Goal: Task Accomplishment & Management: Manage account settings

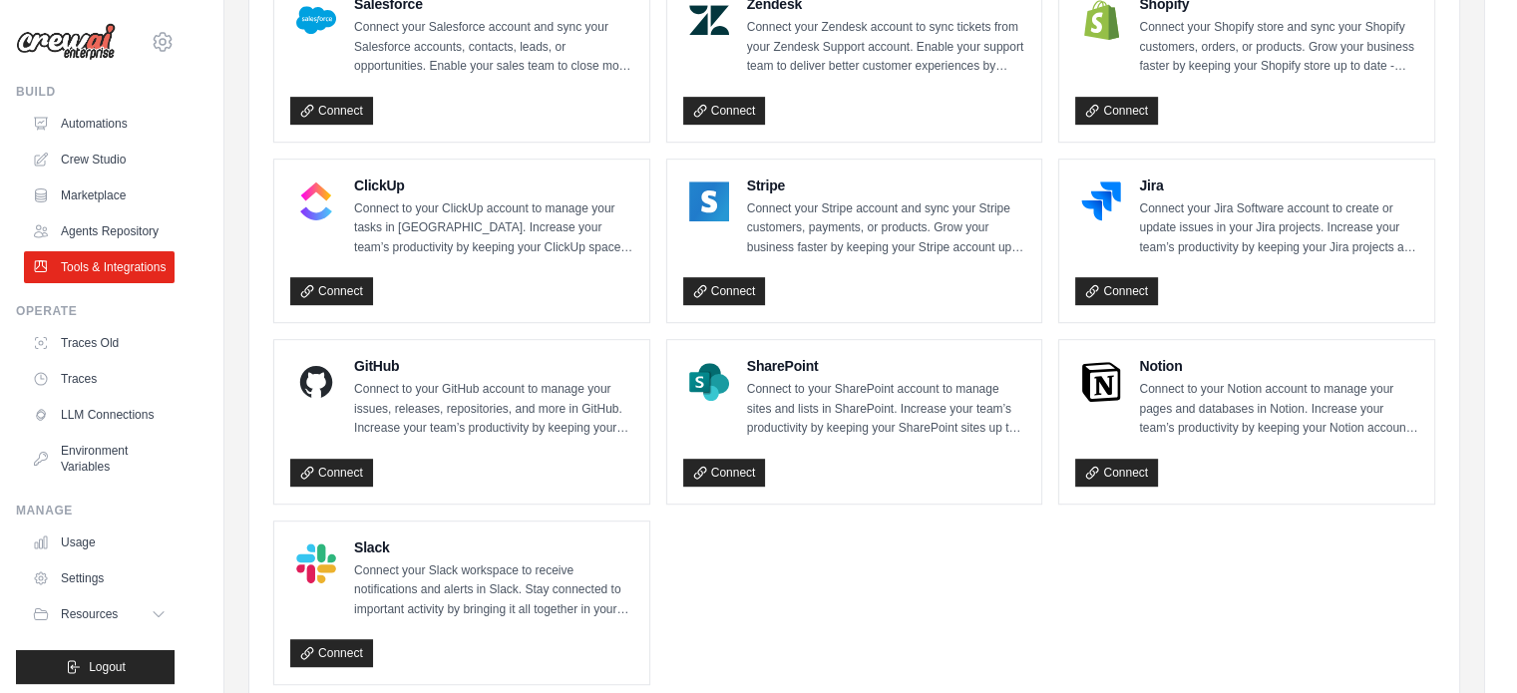
scroll to position [1097, 0]
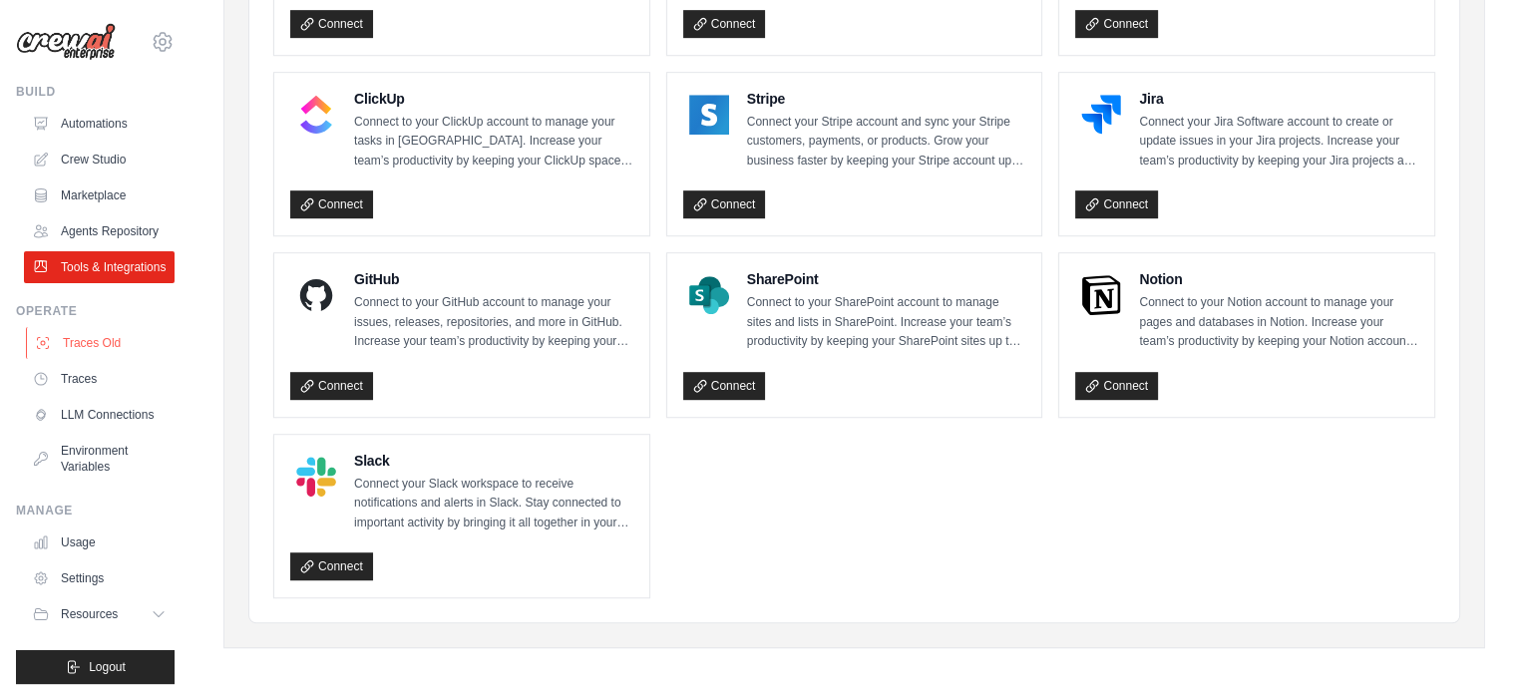
click at [108, 359] on link "Traces Old" at bounding box center [101, 343] width 151 height 32
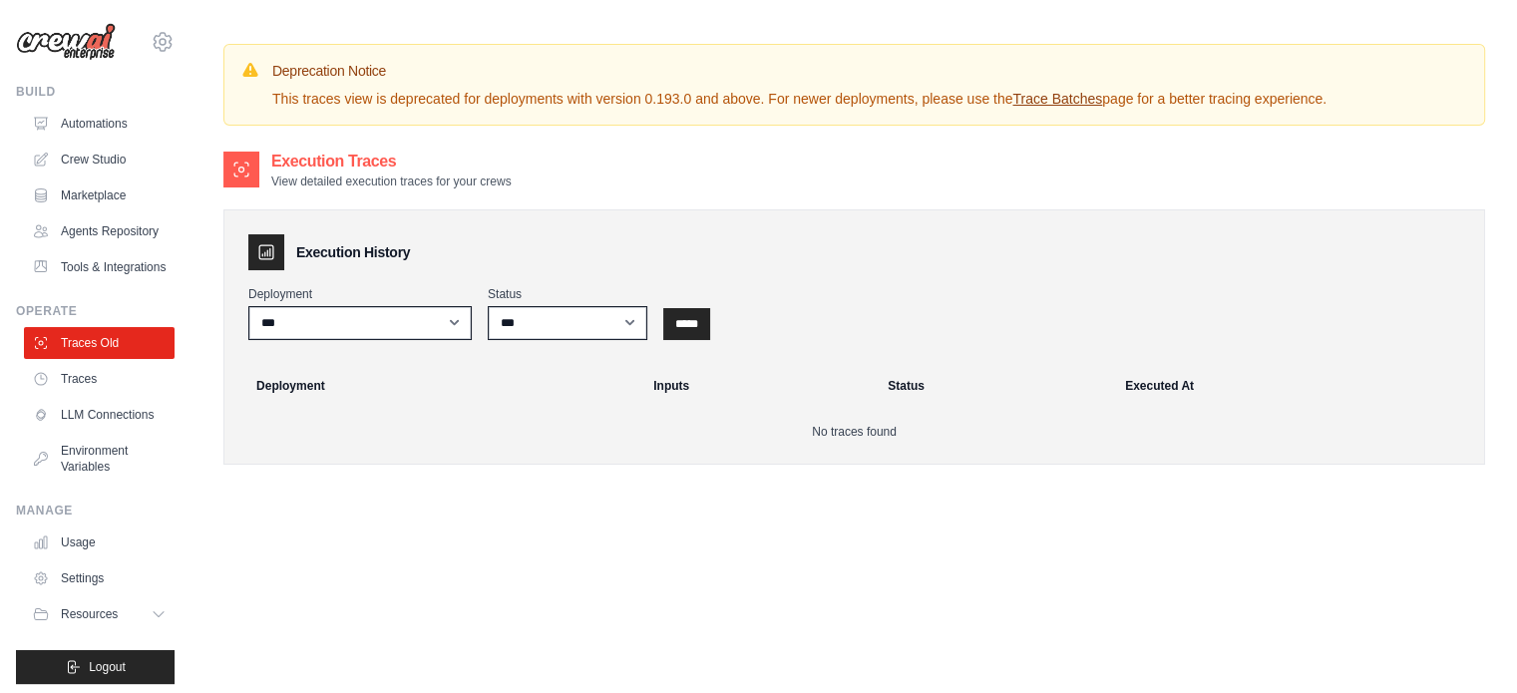
click at [487, 546] on div "Execution Traces View detailed execution traces for your crews Execution Histor…" at bounding box center [853, 496] width 1261 height 693
click at [126, 395] on link "Traces" at bounding box center [101, 379] width 151 height 32
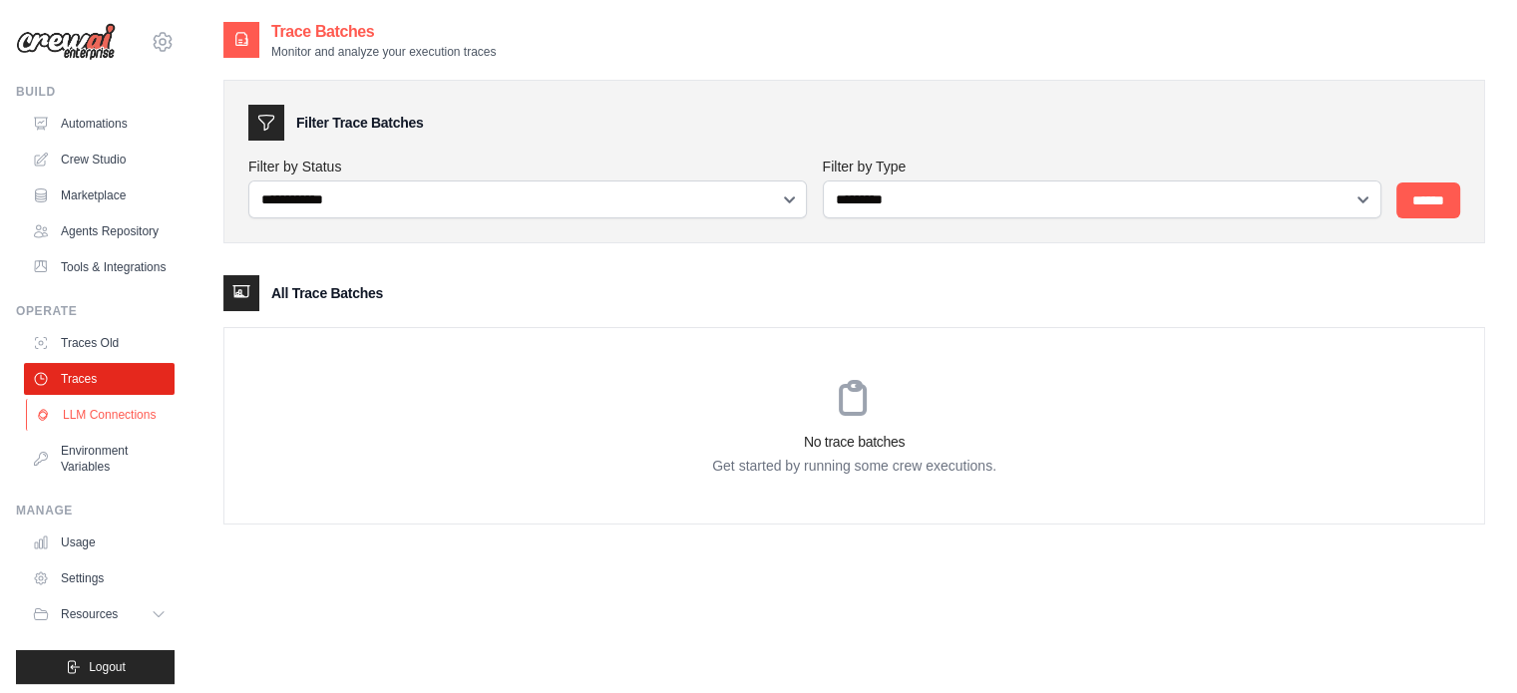
click at [91, 431] on link "LLM Connections" at bounding box center [101, 415] width 151 height 32
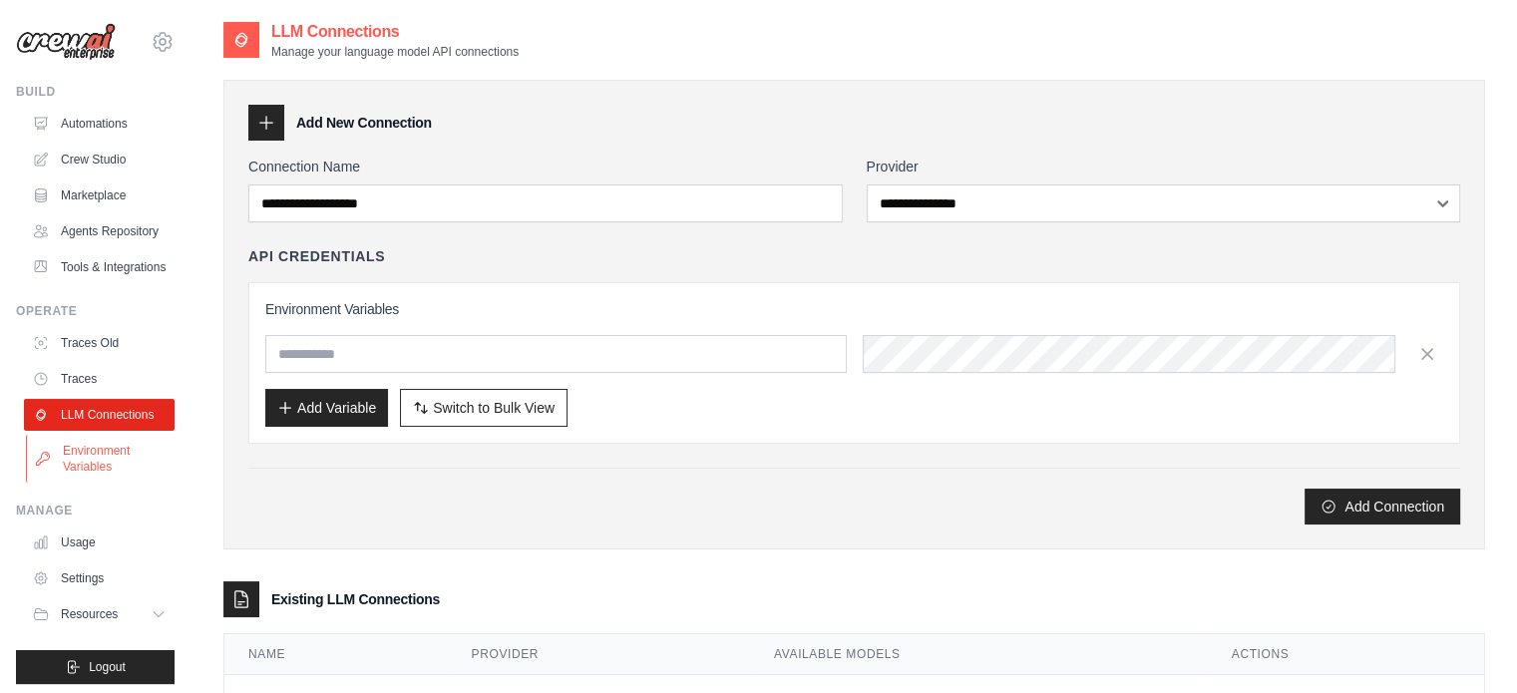
click at [89, 483] on link "Environment Variables" at bounding box center [101, 459] width 151 height 48
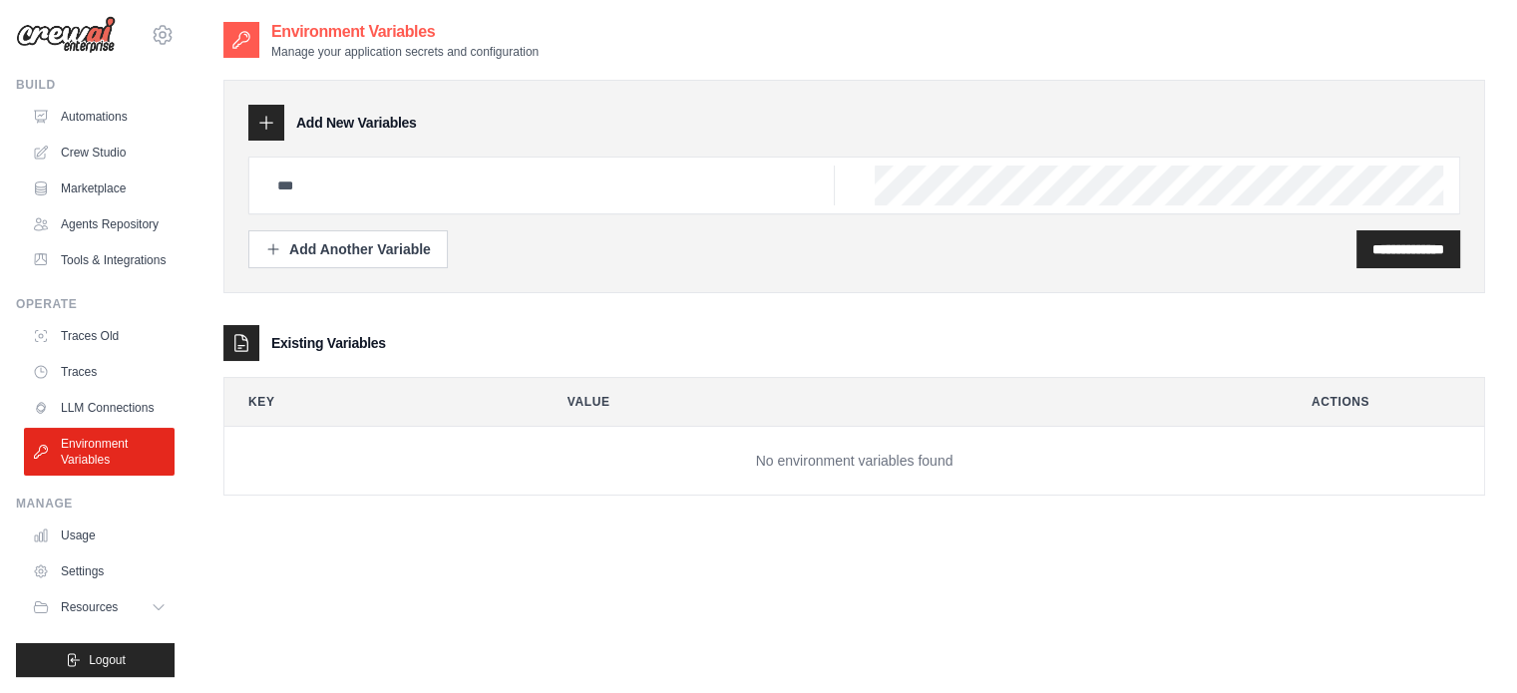
scroll to position [54, 0]
click at [76, 541] on link "Usage" at bounding box center [101, 536] width 151 height 32
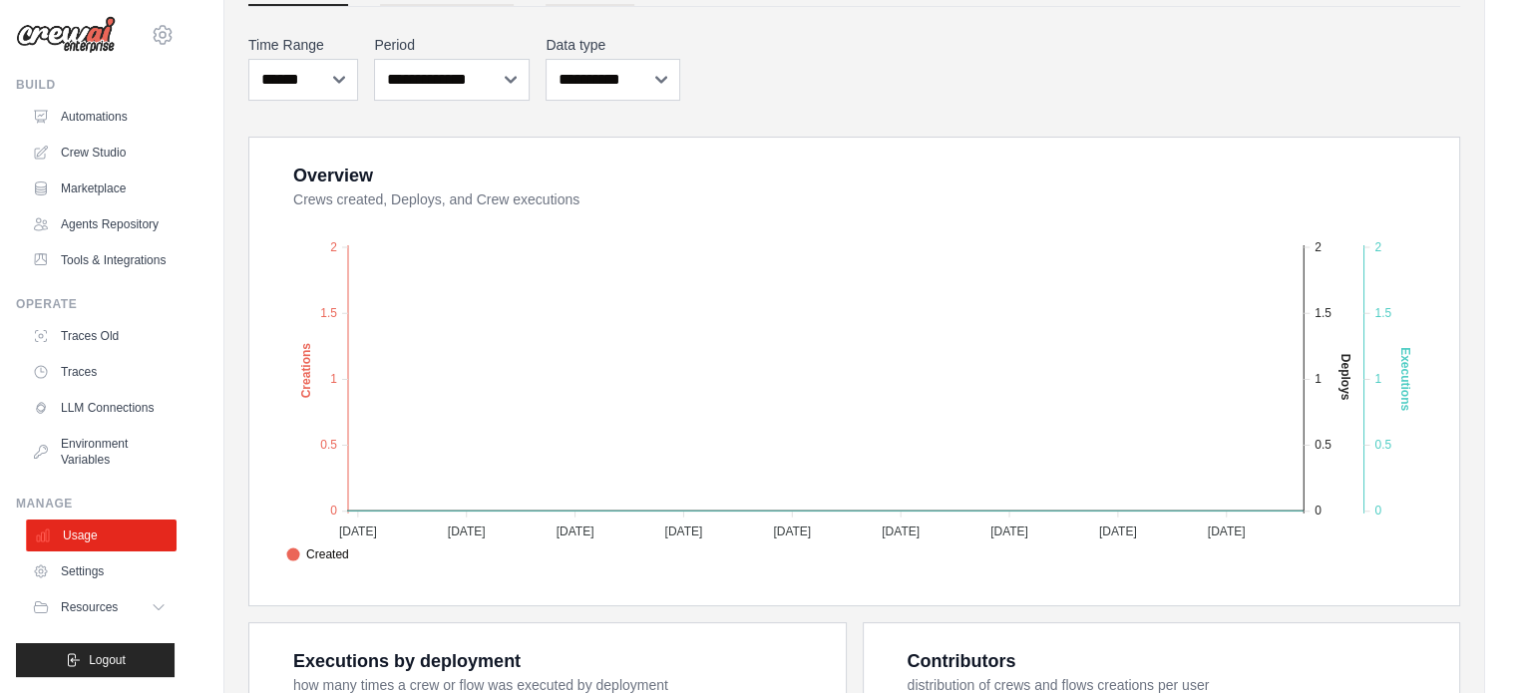
scroll to position [299, 0]
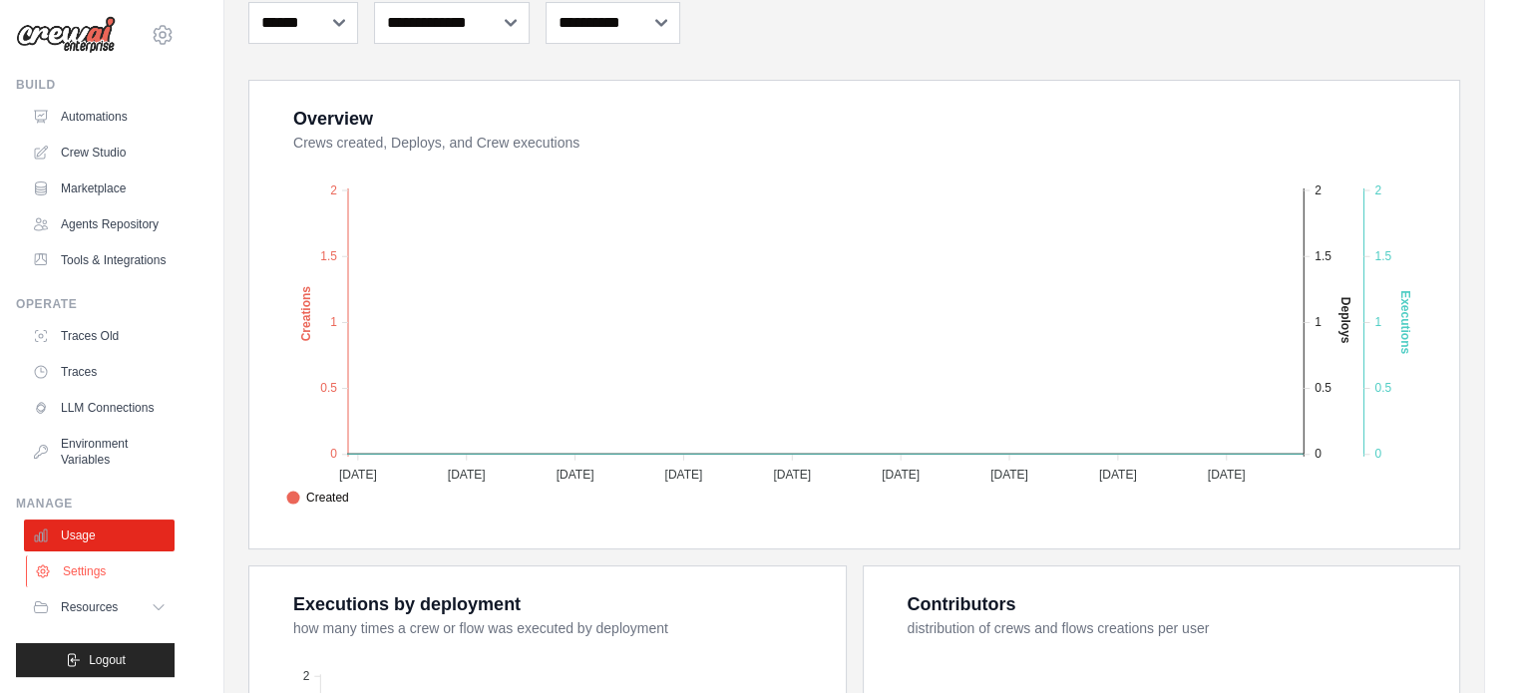
click at [84, 571] on link "Settings" at bounding box center [101, 571] width 151 height 32
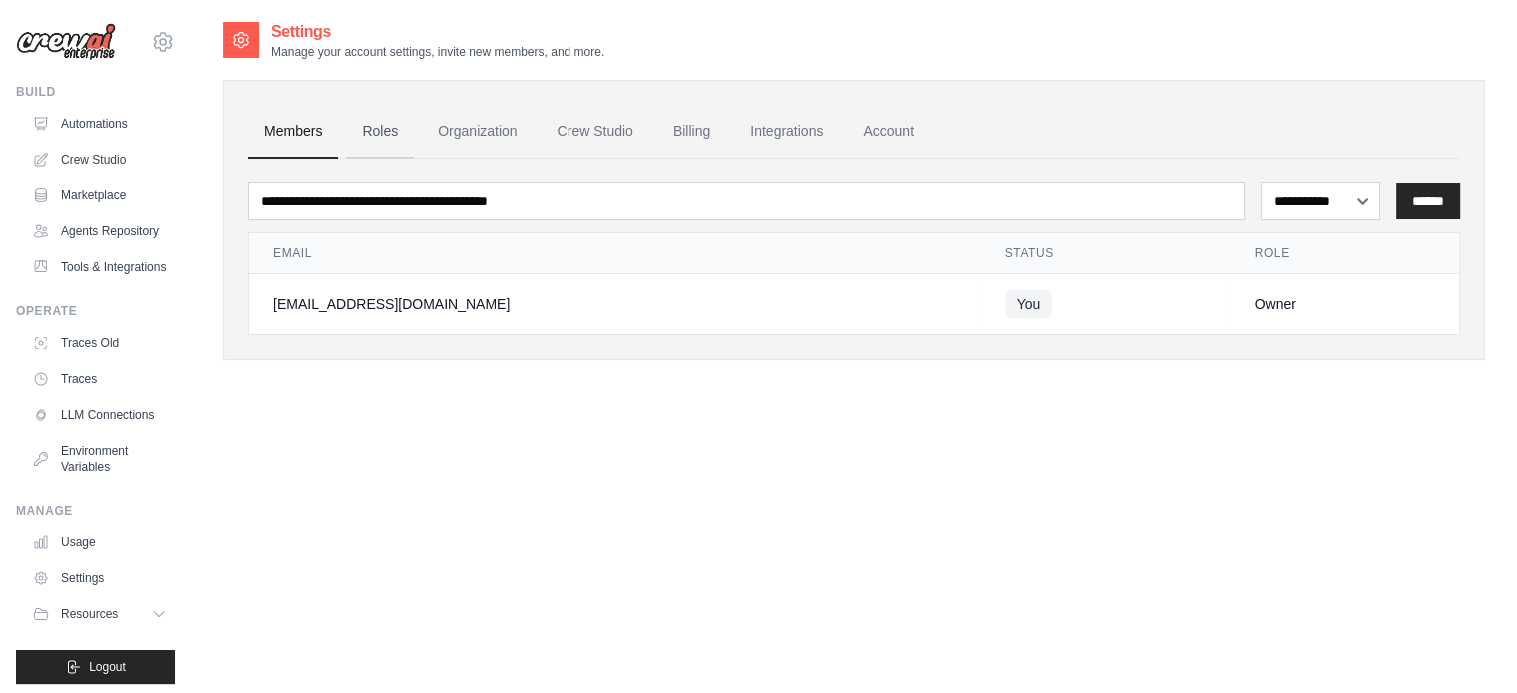
click at [377, 127] on link "Roles" at bounding box center [380, 132] width 68 height 54
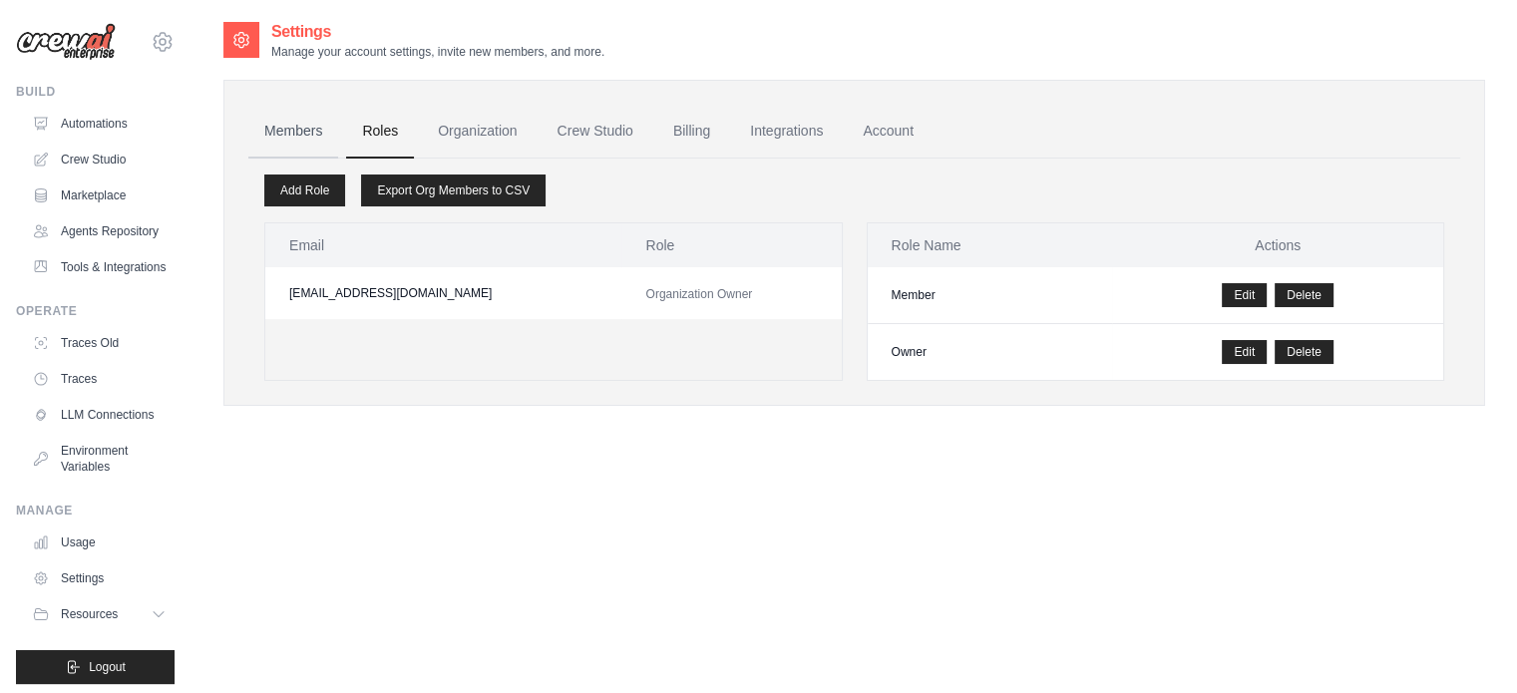
click at [302, 133] on link "Members" at bounding box center [293, 132] width 90 height 54
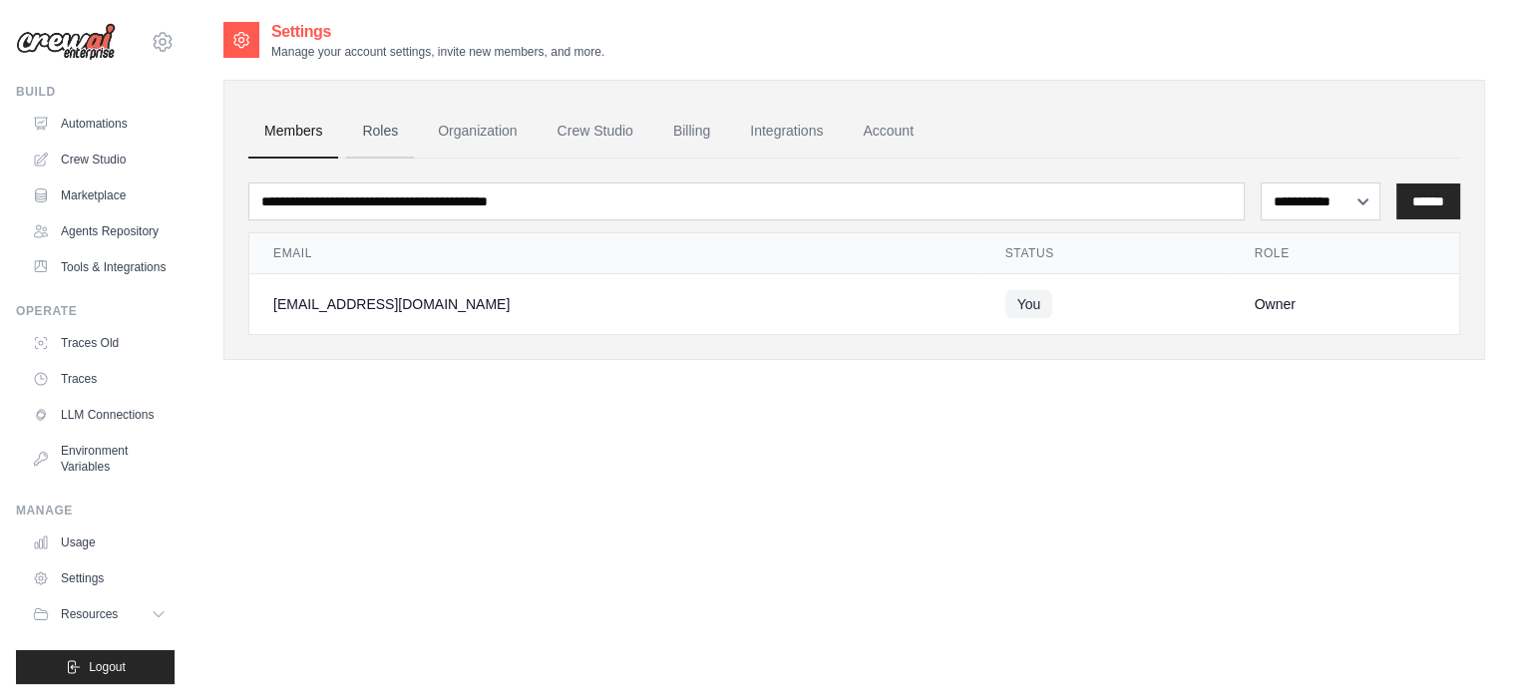
click at [378, 133] on link "Roles" at bounding box center [380, 132] width 68 height 54
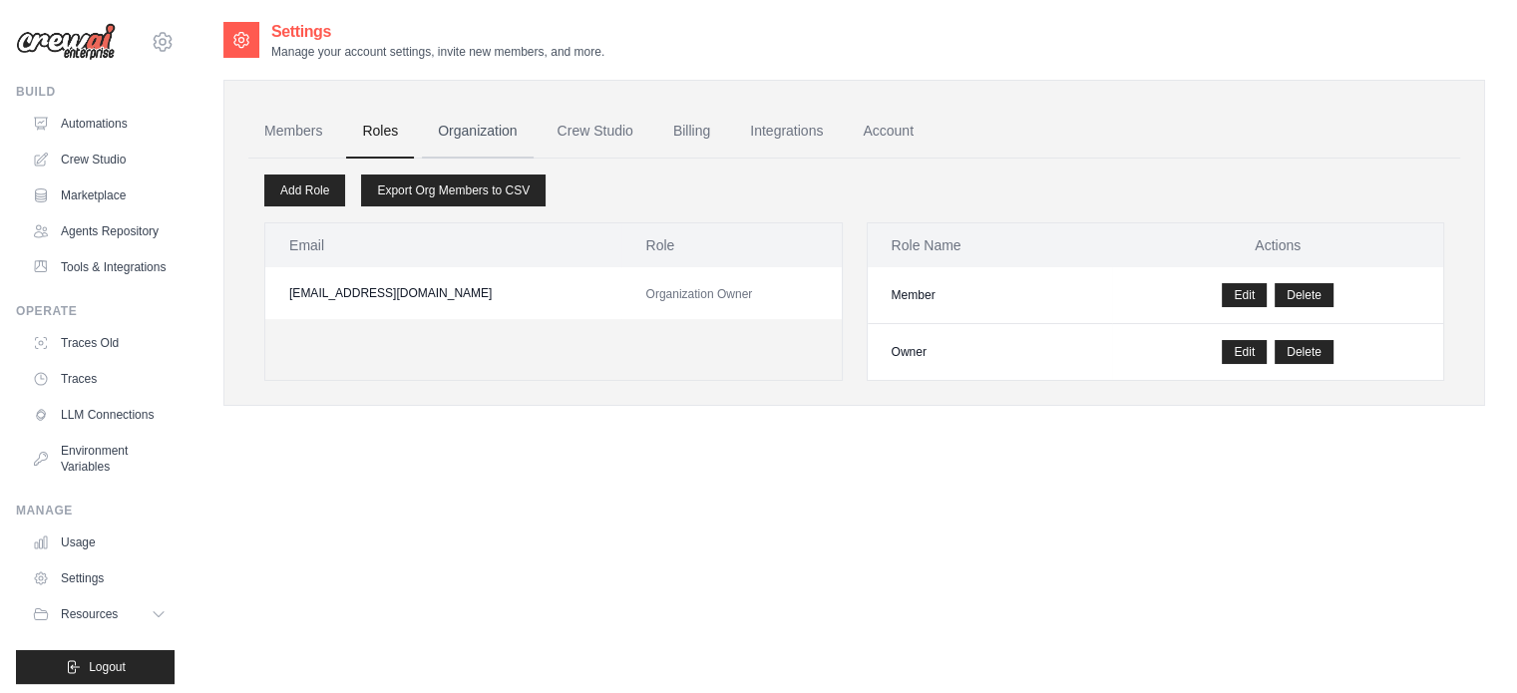
click at [498, 131] on link "Organization" at bounding box center [477, 132] width 111 height 54
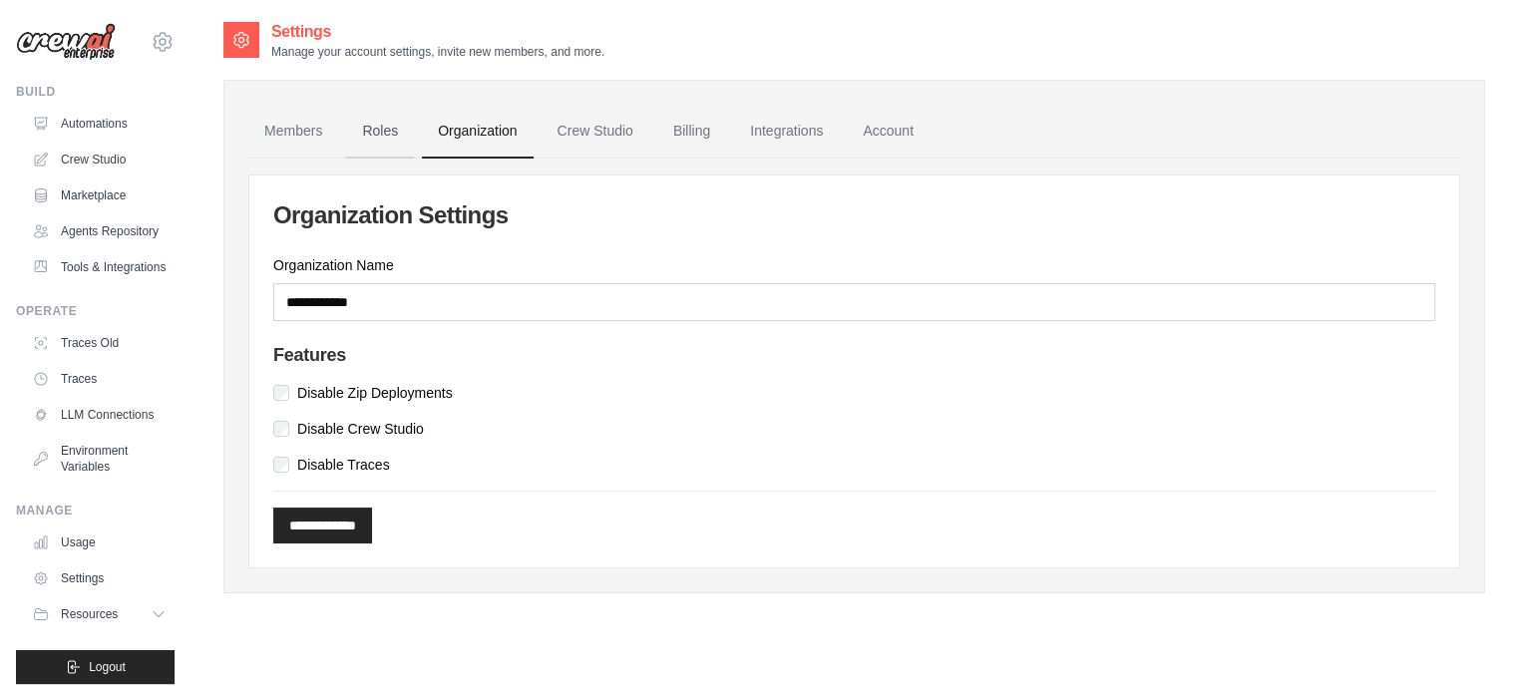
click at [381, 133] on link "Roles" at bounding box center [380, 132] width 68 height 54
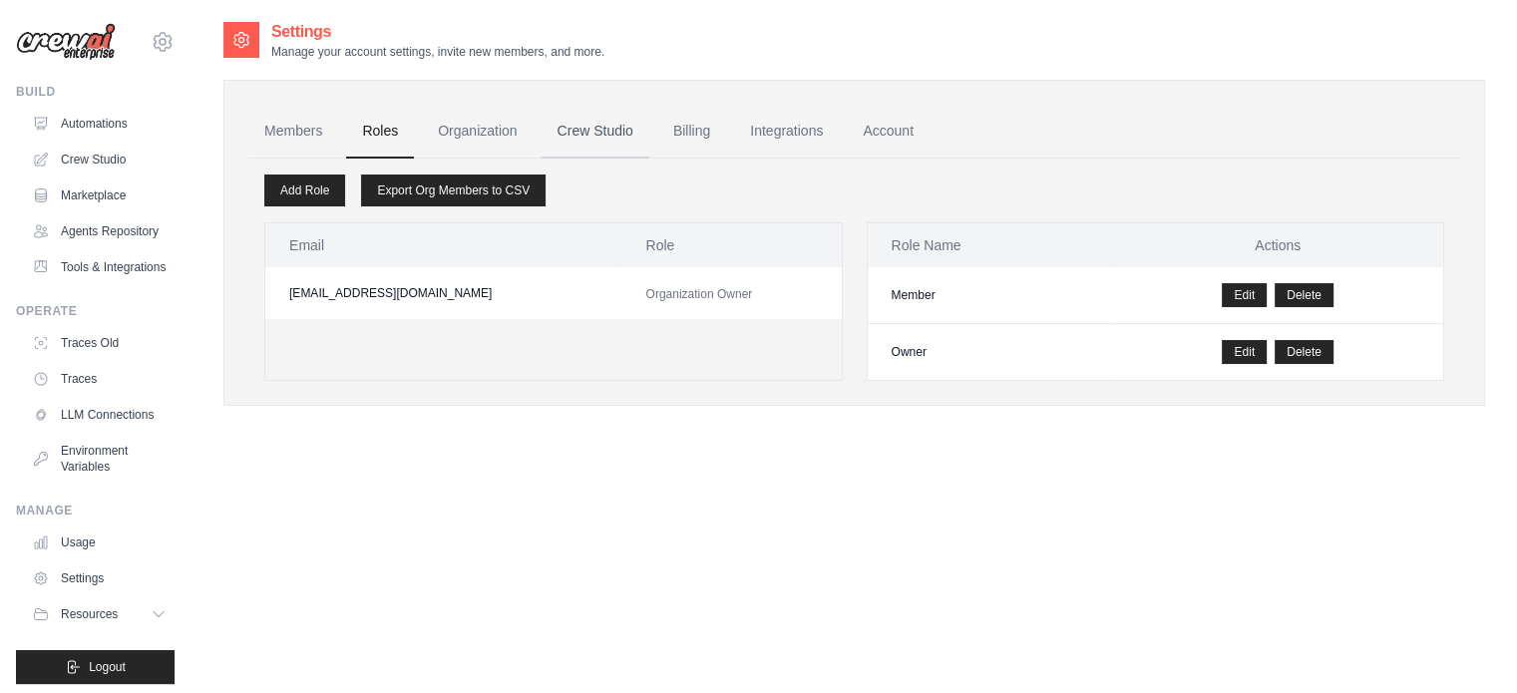
click at [588, 141] on link "Crew Studio" at bounding box center [595, 132] width 108 height 54
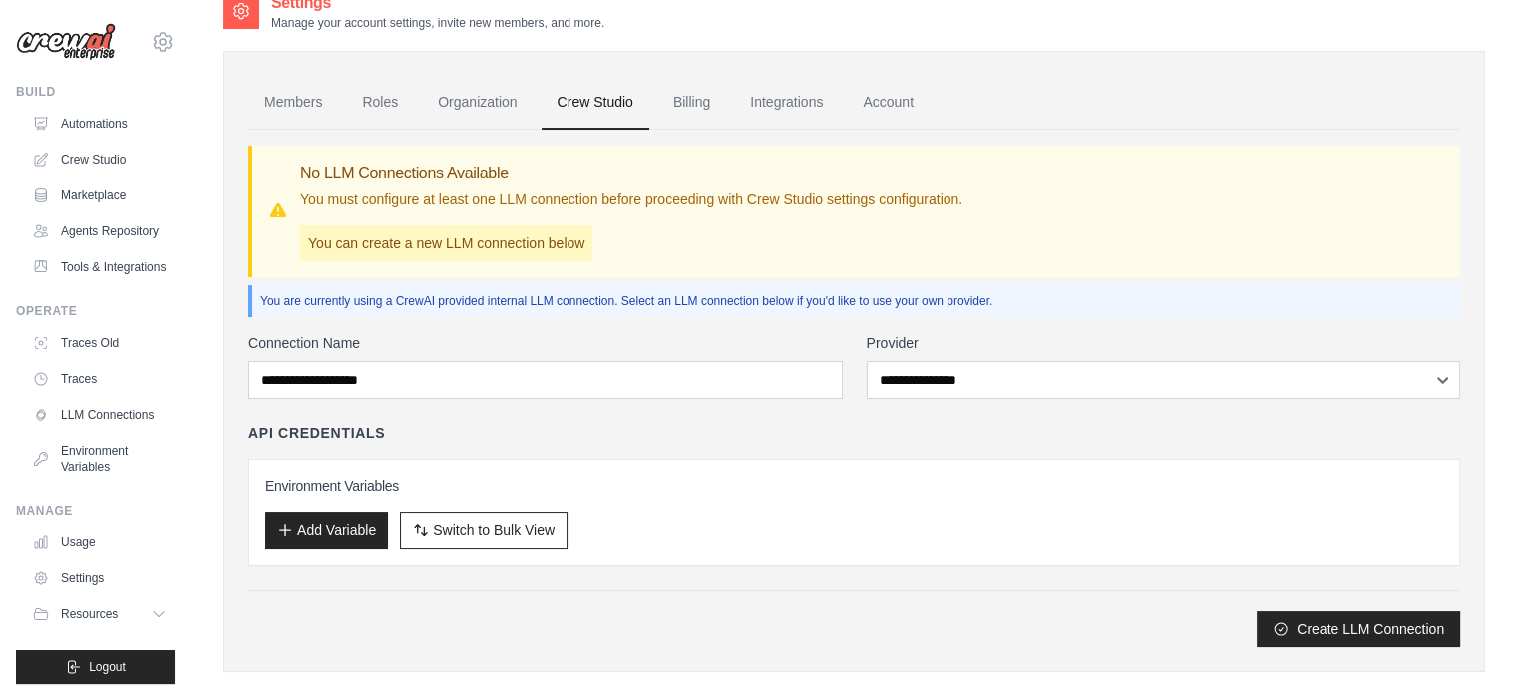
scroll to position [57, 0]
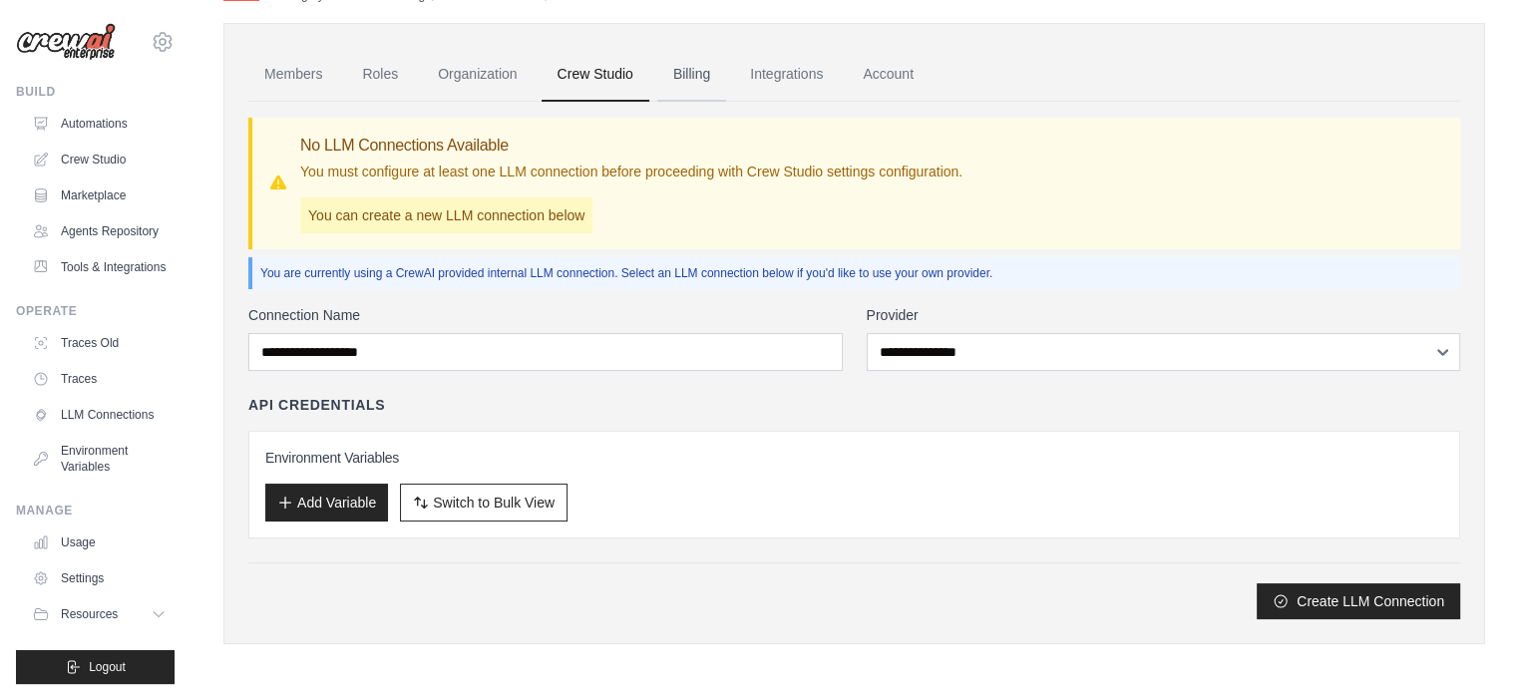
click at [698, 68] on link "Billing" at bounding box center [691, 75] width 69 height 54
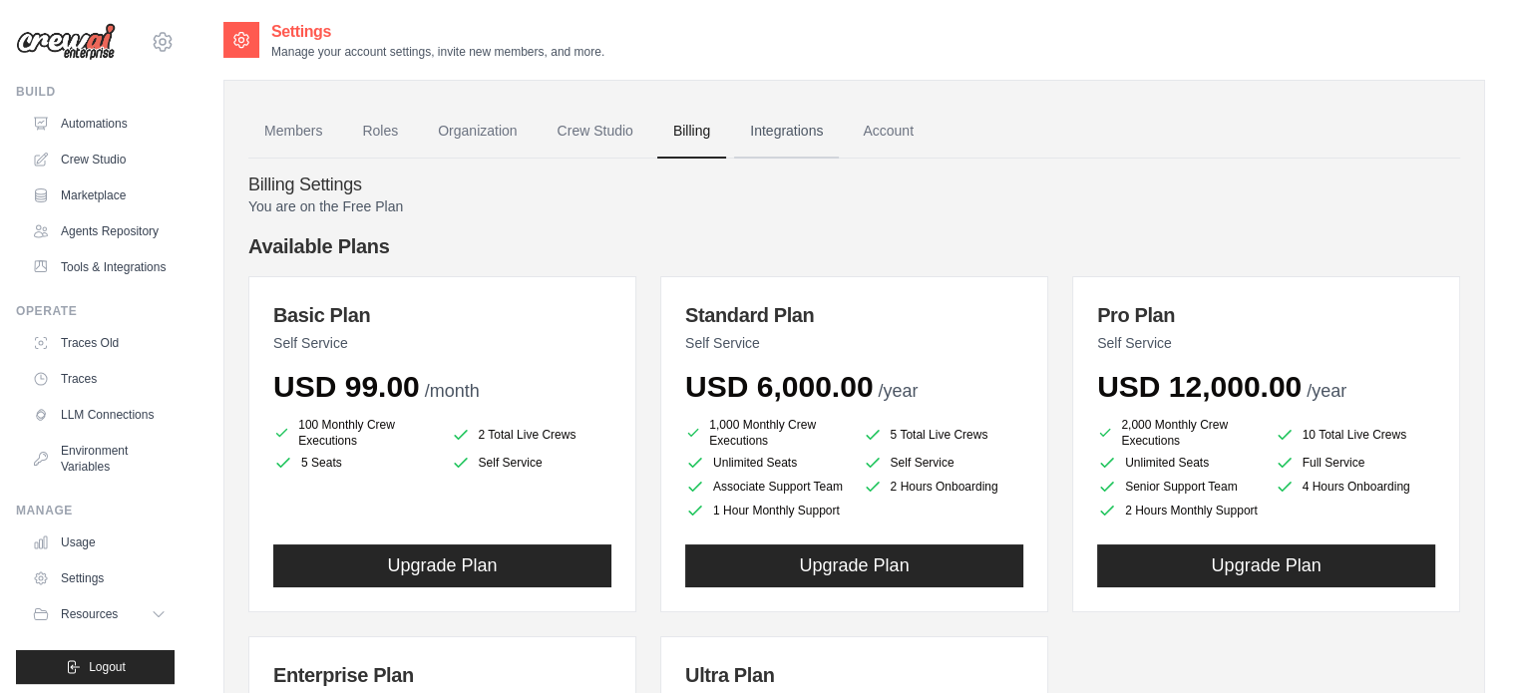
click at [798, 128] on link "Integrations" at bounding box center [786, 132] width 105 height 54
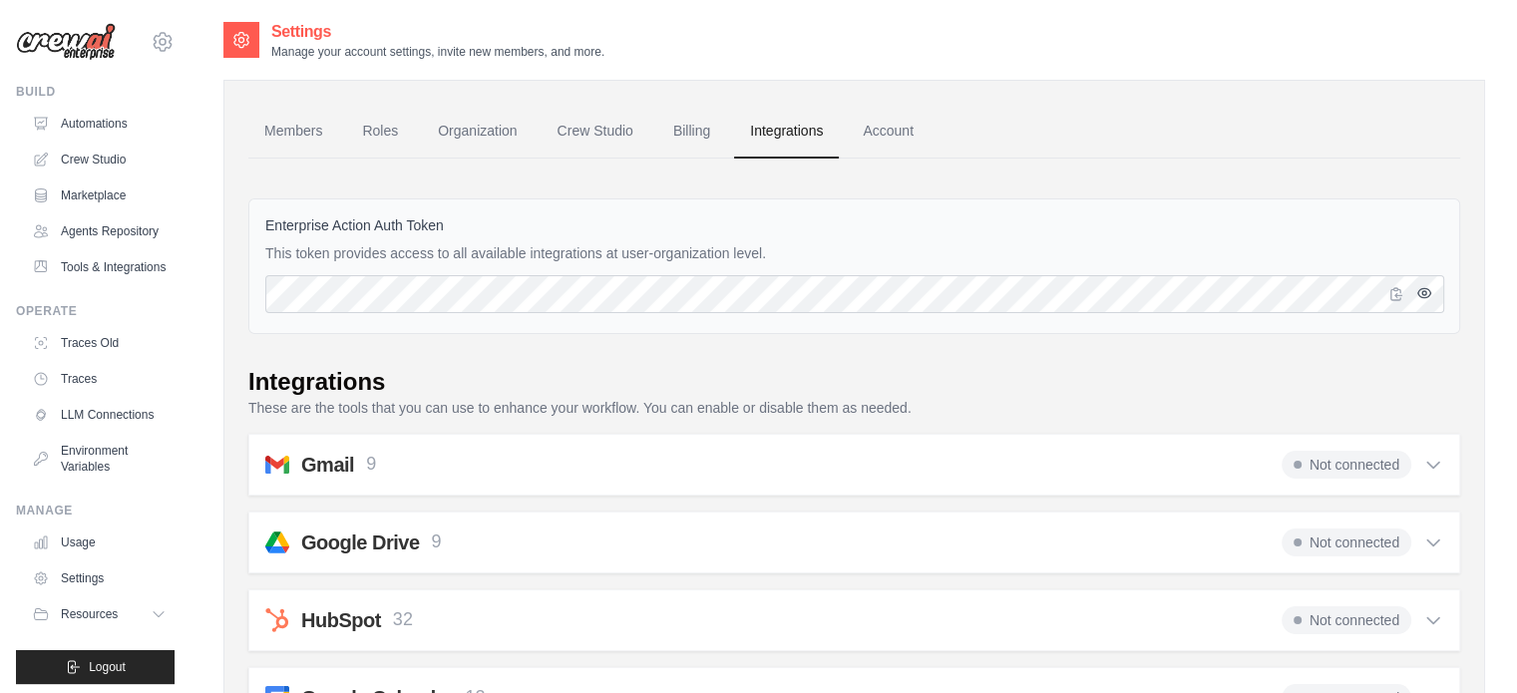
click at [1426, 290] on icon "button" at bounding box center [1424, 293] width 16 height 16
click at [1424, 290] on icon "button" at bounding box center [1423, 293] width 13 height 12
click at [901, 123] on link "Account" at bounding box center [888, 132] width 83 height 54
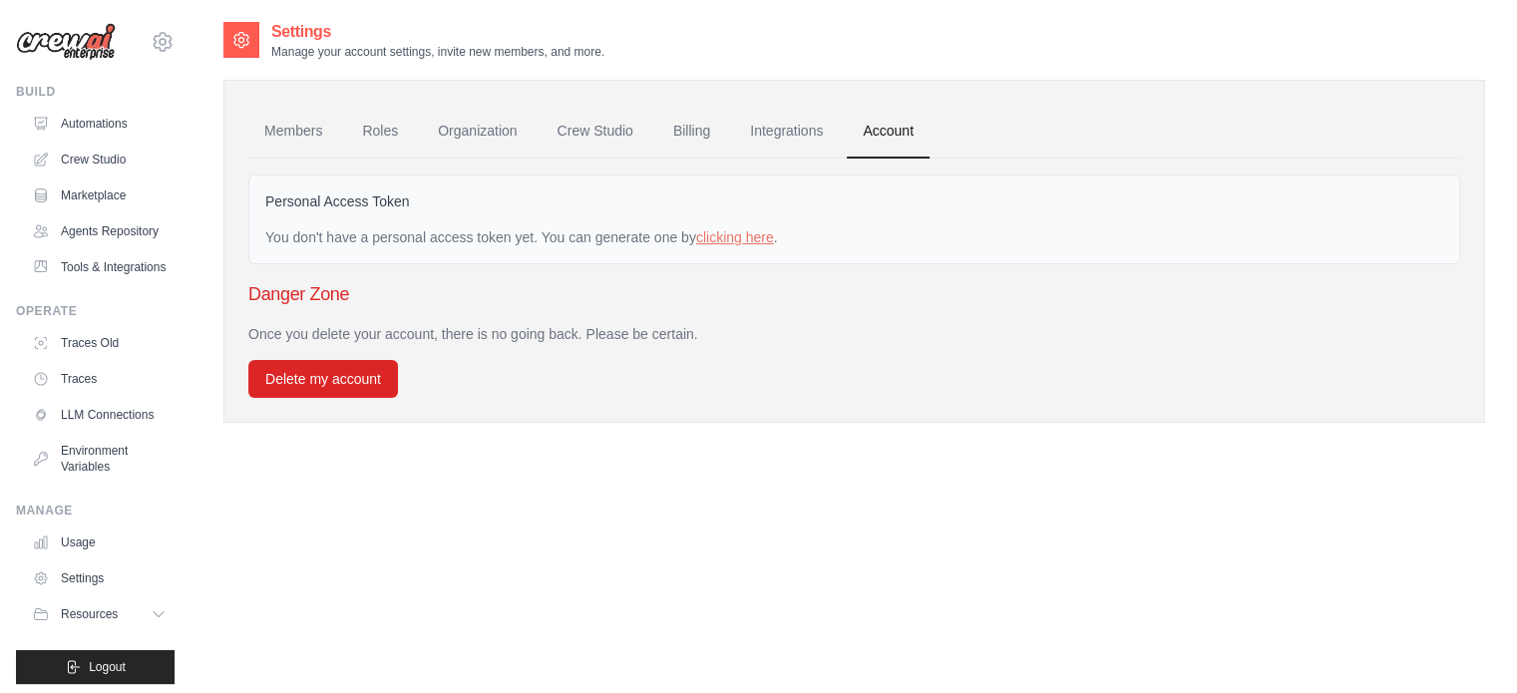
click at [582, 382] on div "Once you delete your account, there is no going back. Please be certain. Delete…" at bounding box center [854, 361] width 1212 height 74
click at [307, 130] on link "Members" at bounding box center [293, 132] width 90 height 54
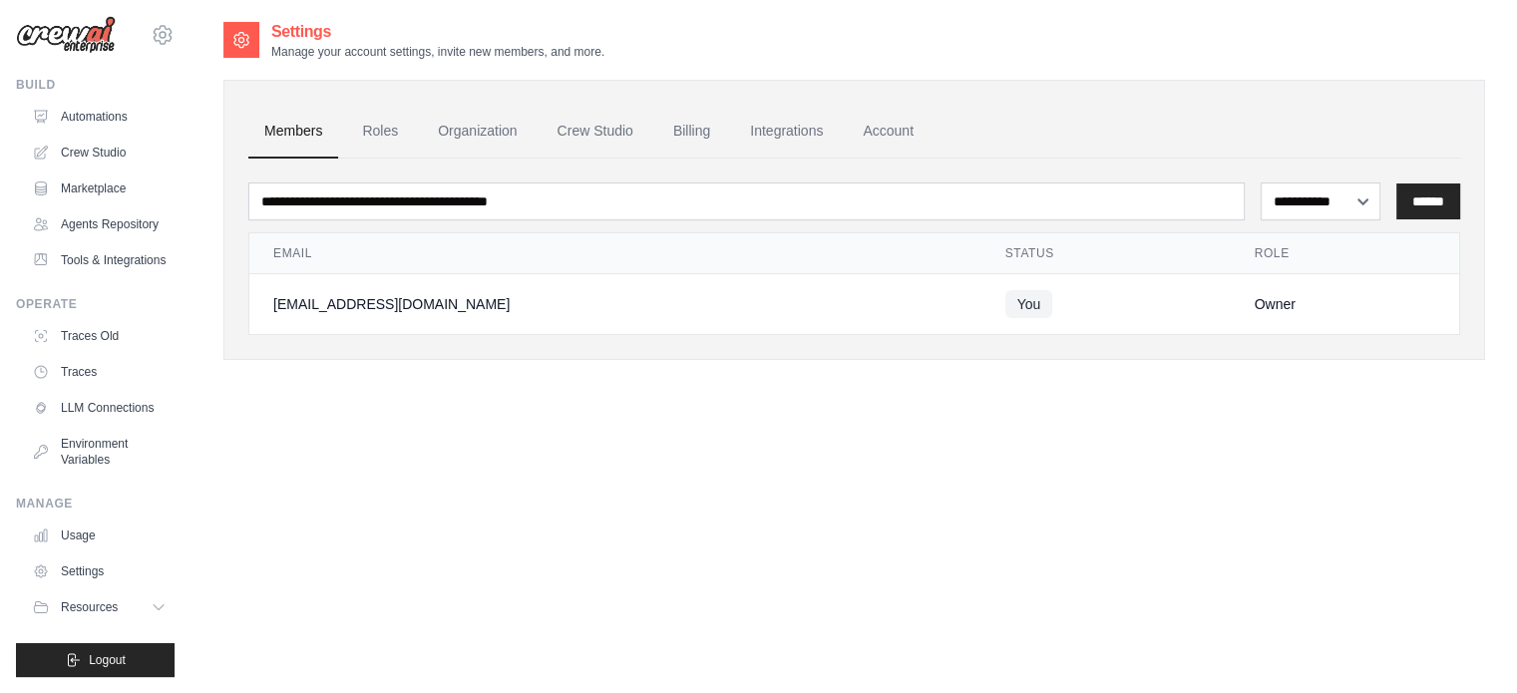
scroll to position [54, 0]
click at [88, 568] on link "Settings" at bounding box center [101, 571] width 151 height 32
click at [98, 608] on span "Resources" at bounding box center [91, 607] width 57 height 16
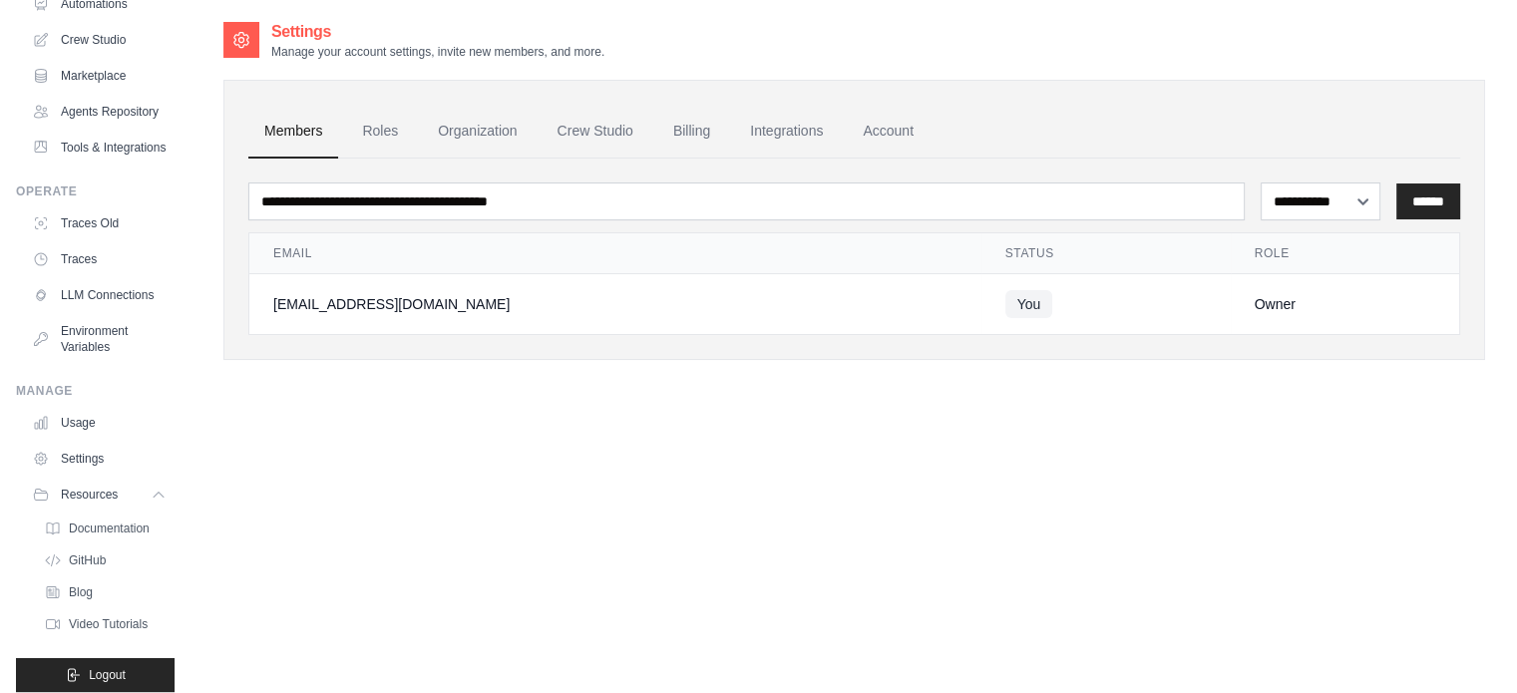
scroll to position [181, 0]
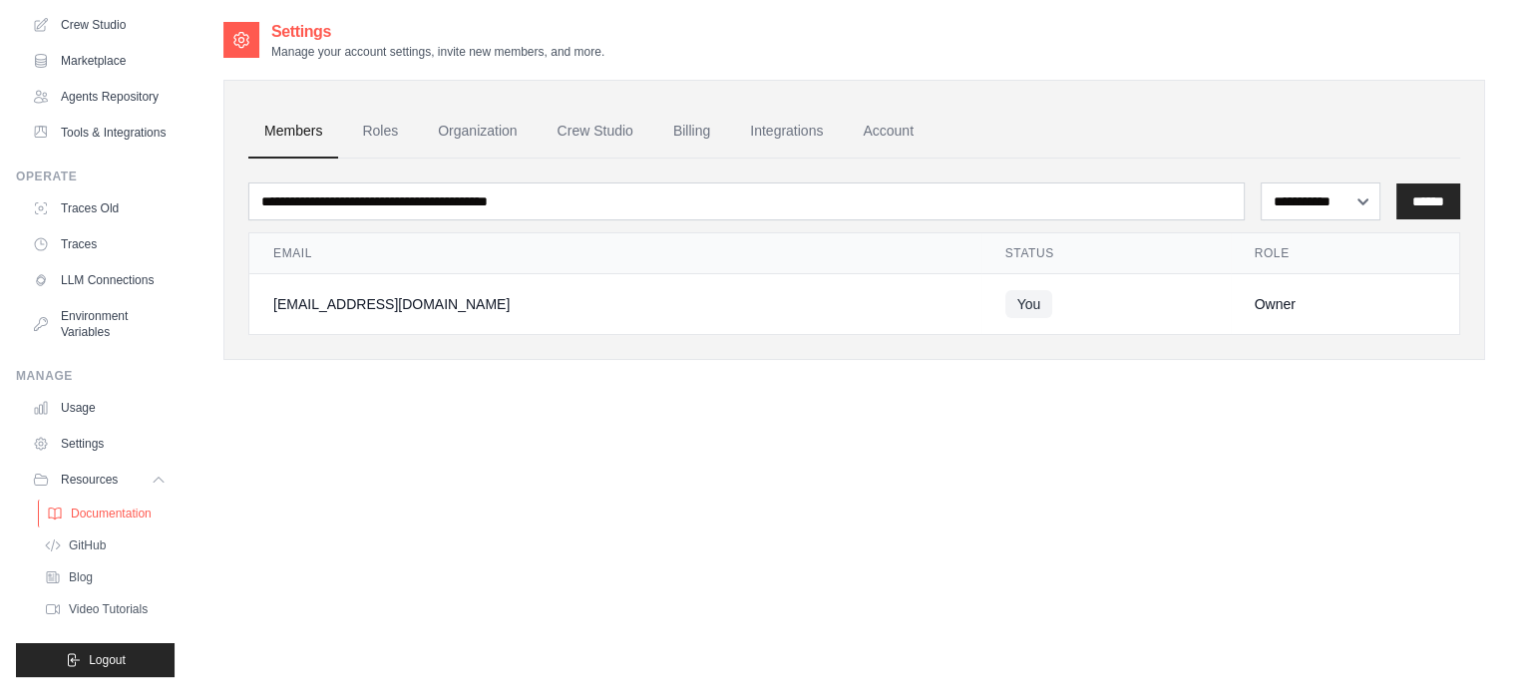
click at [126, 513] on span "Documentation" at bounding box center [111, 514] width 81 height 16
click at [577, 127] on link "Crew Studio" at bounding box center [595, 132] width 108 height 54
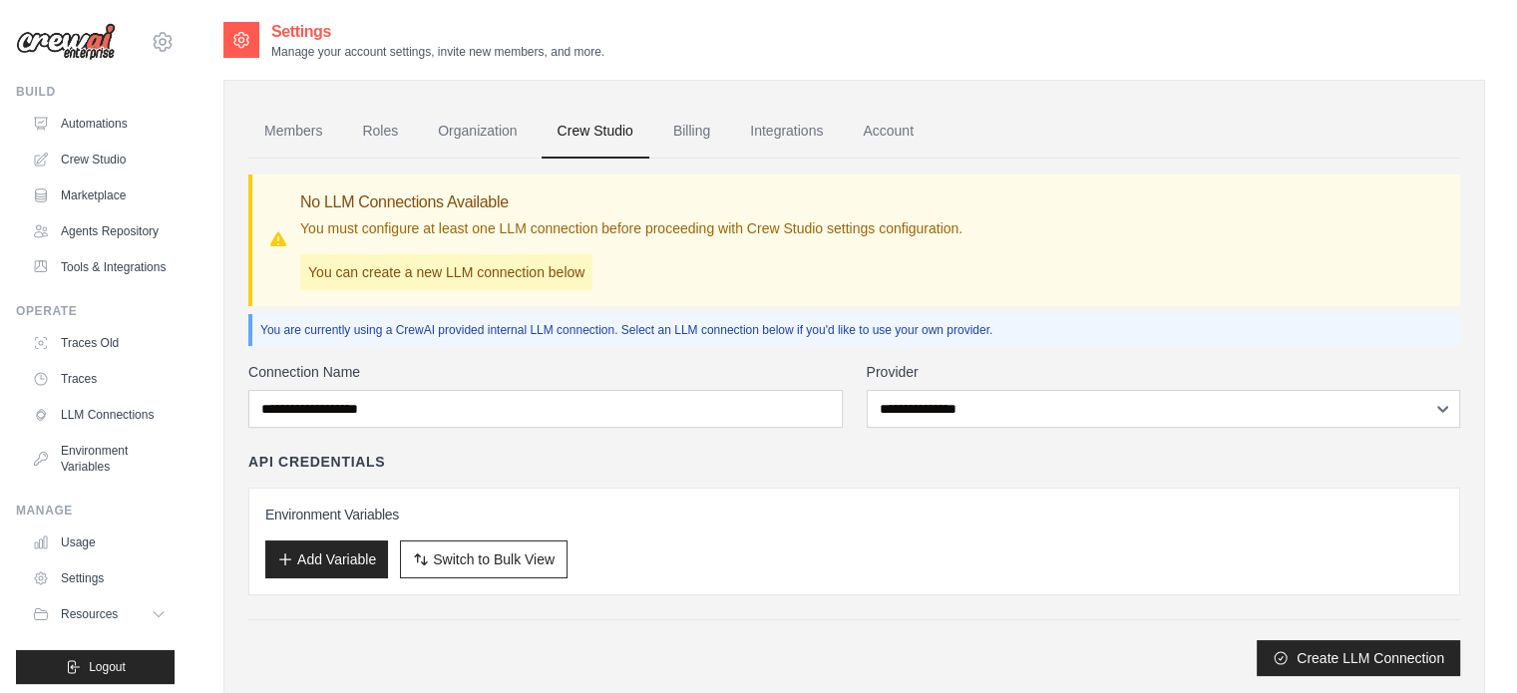
click at [662, 258] on div "No LLM Connections Available You must configure at least one LLM connection bef…" at bounding box center [631, 240] width 662 height 100
click at [326, 556] on button "Add Variable" at bounding box center [326, 558] width 123 height 38
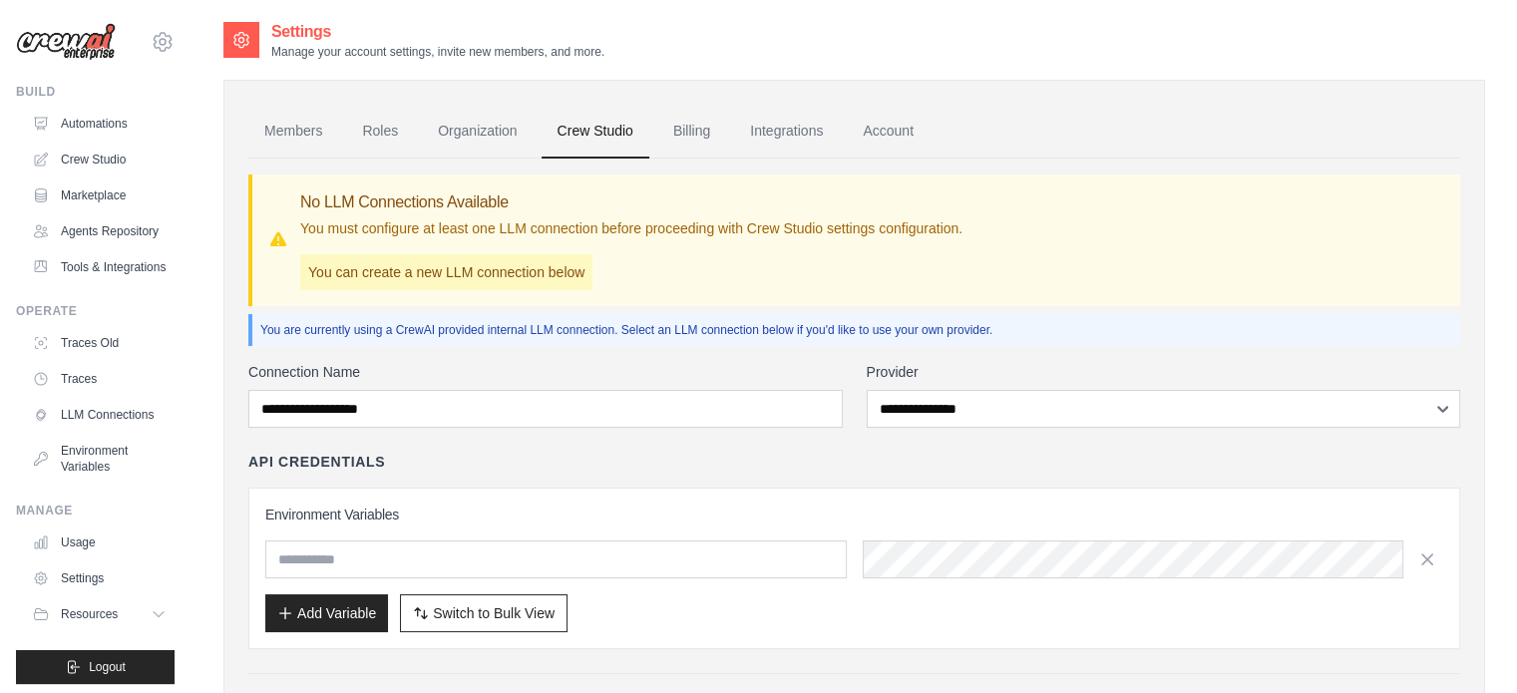
drag, startPoint x: 831, startPoint y: 454, endPoint x: 838, endPoint y: 442, distance: 13.9
click at [832, 450] on div "**********" at bounding box center [854, 546] width 1212 height 368
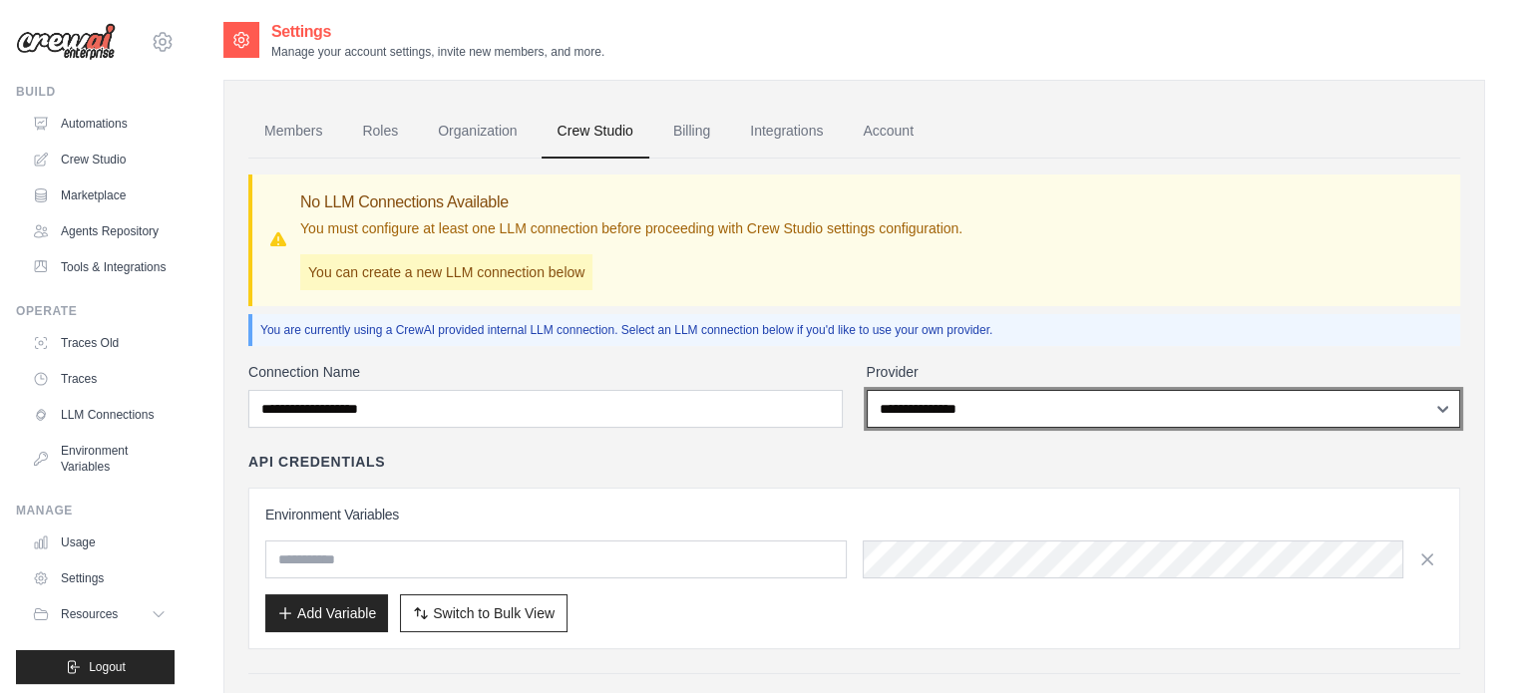
click at [918, 412] on select "**********" at bounding box center [1164, 409] width 594 height 38
select select "******"
click at [867, 390] on select "**********" at bounding box center [1164, 409] width 594 height 38
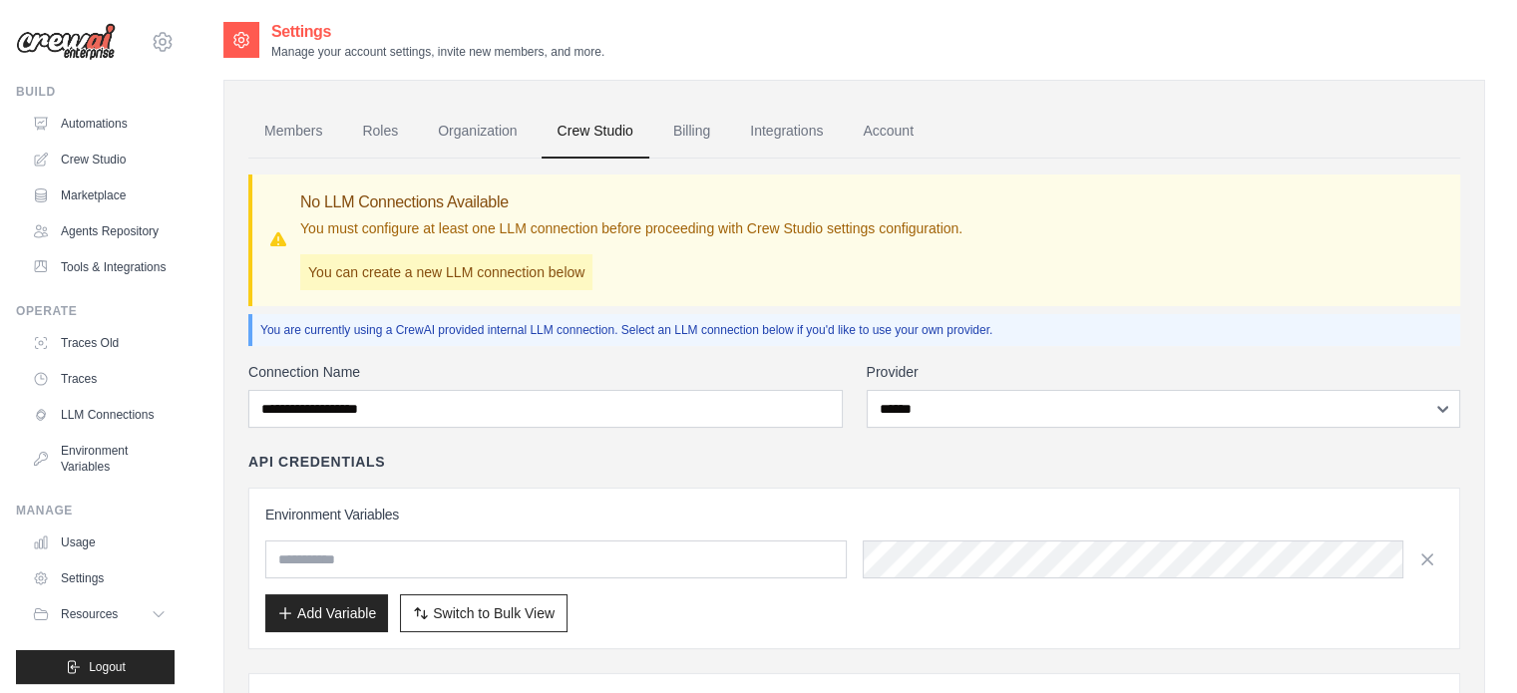
drag, startPoint x: 706, startPoint y: 457, endPoint x: 524, endPoint y: 419, distance: 186.4
click at [705, 457] on div "API Credentials" at bounding box center [854, 462] width 1212 height 20
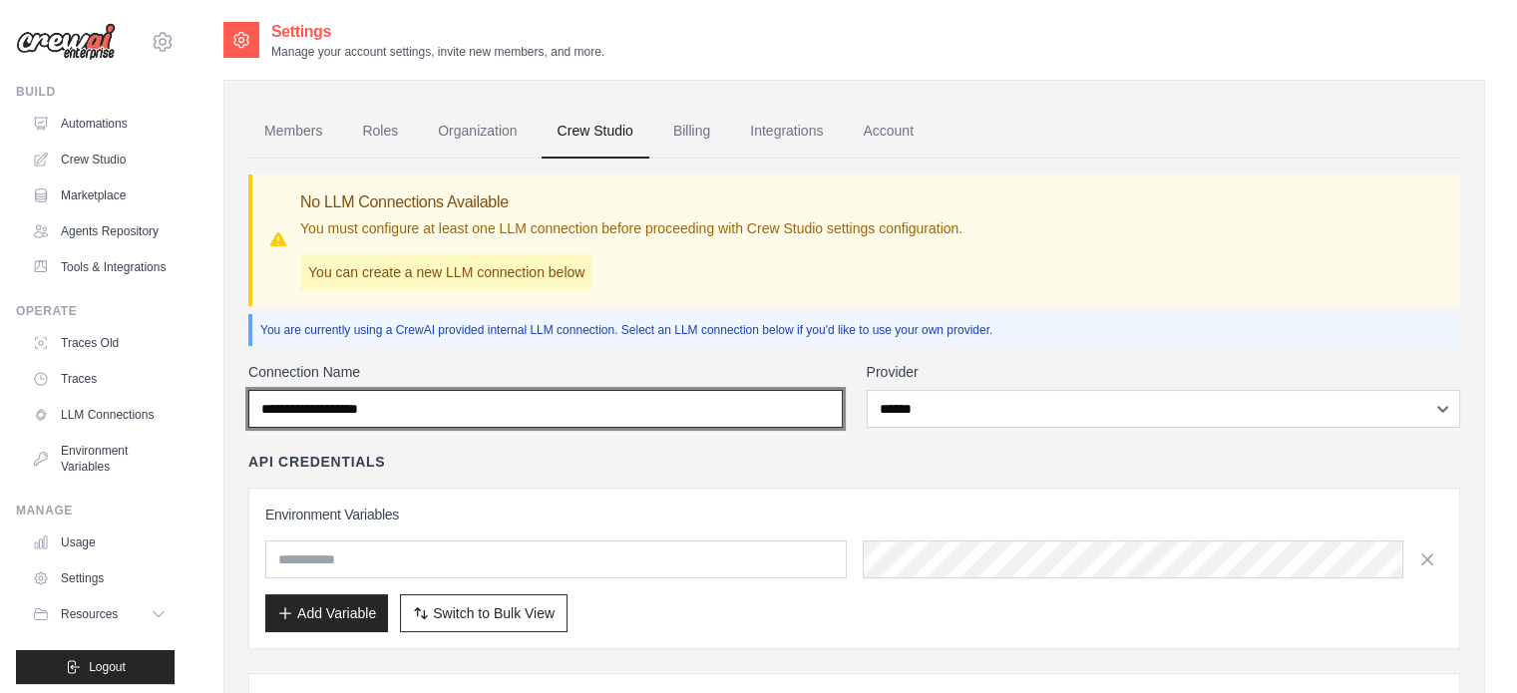
click at [489, 407] on input "Connection Name" at bounding box center [545, 409] width 594 height 38
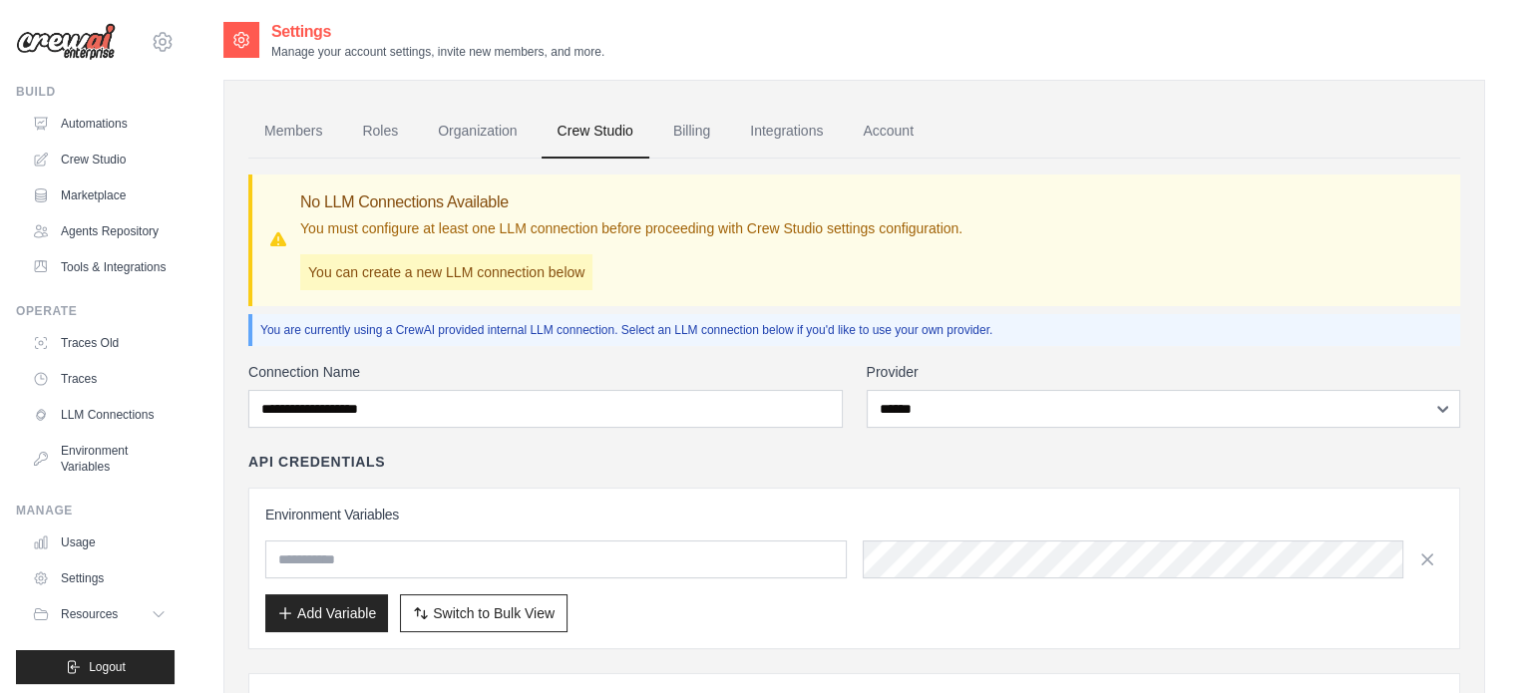
drag, startPoint x: 713, startPoint y: 463, endPoint x: 958, endPoint y: 447, distance: 245.8
click at [714, 465] on div "API Credentials" at bounding box center [854, 462] width 1212 height 20
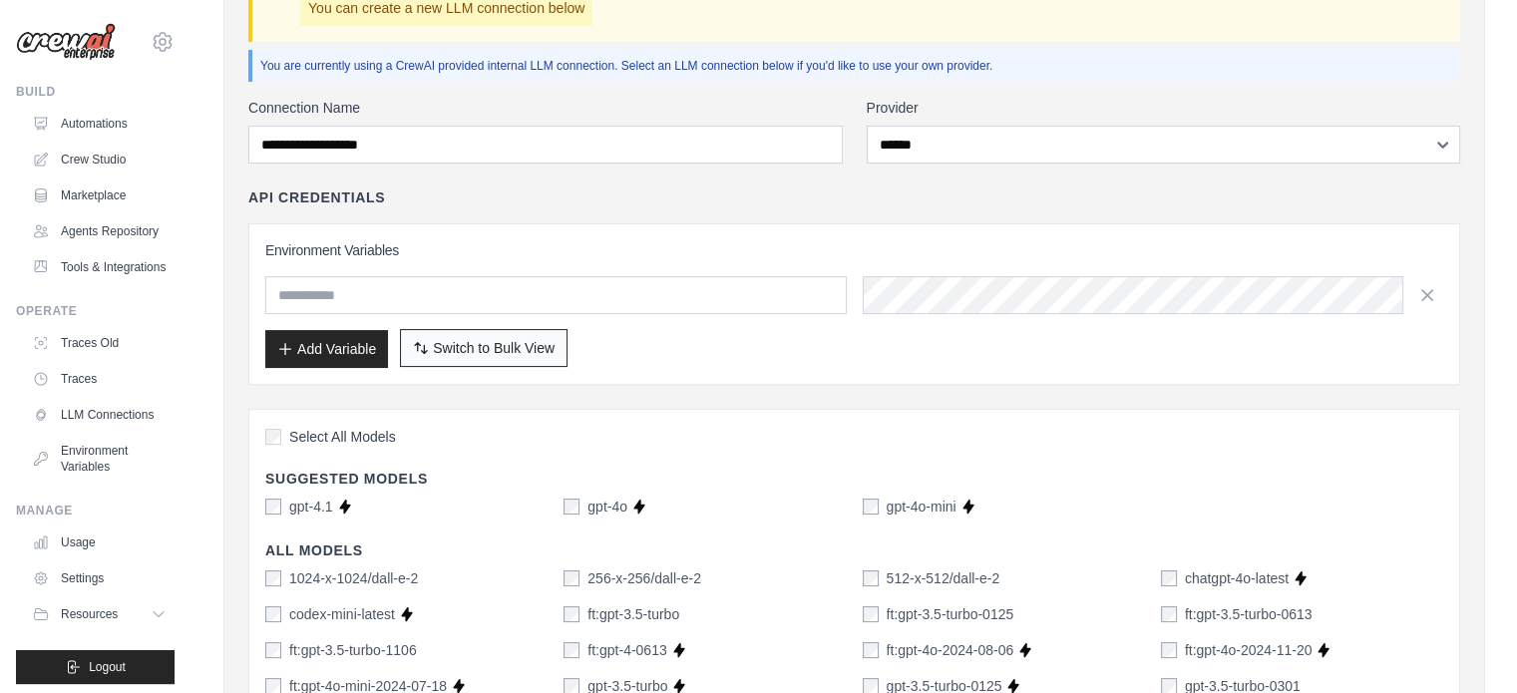
scroll to position [299, 0]
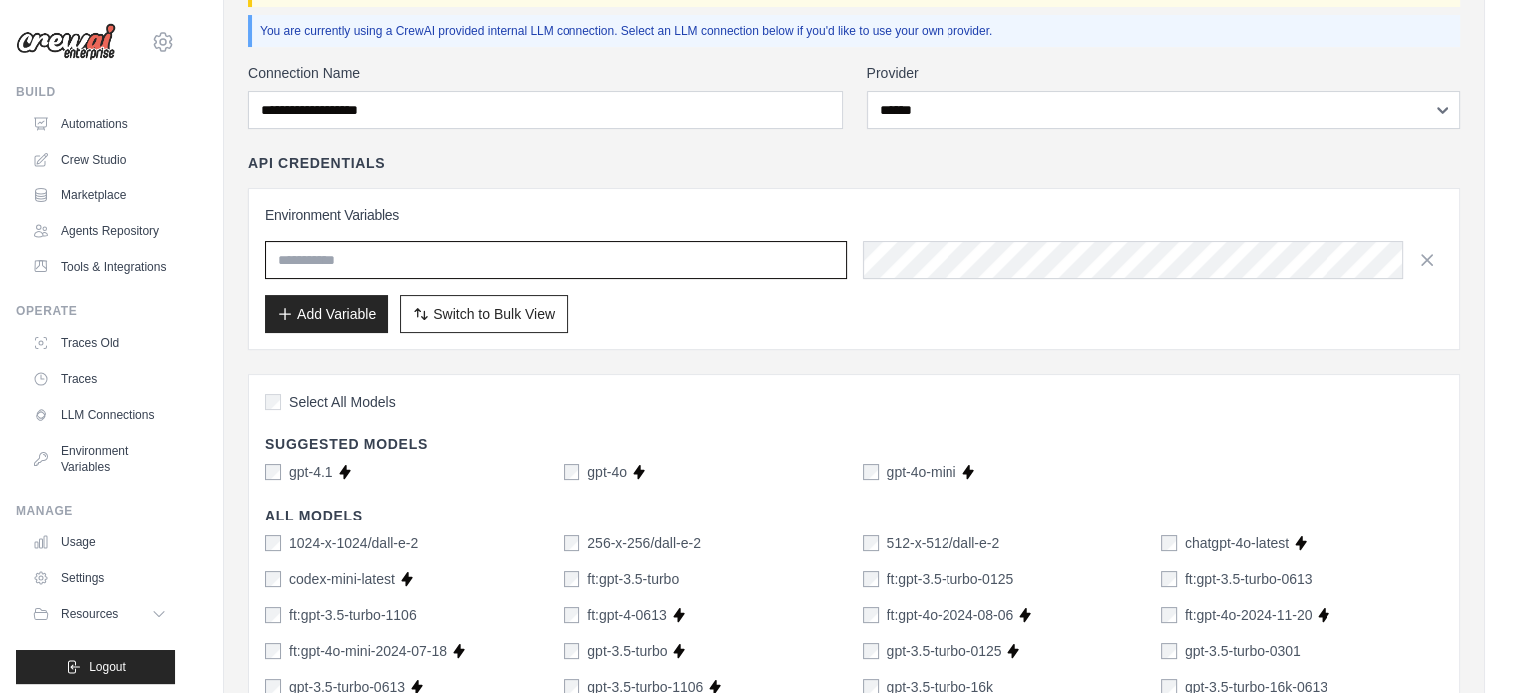
click at [354, 262] on input "text" at bounding box center [555, 260] width 581 height 38
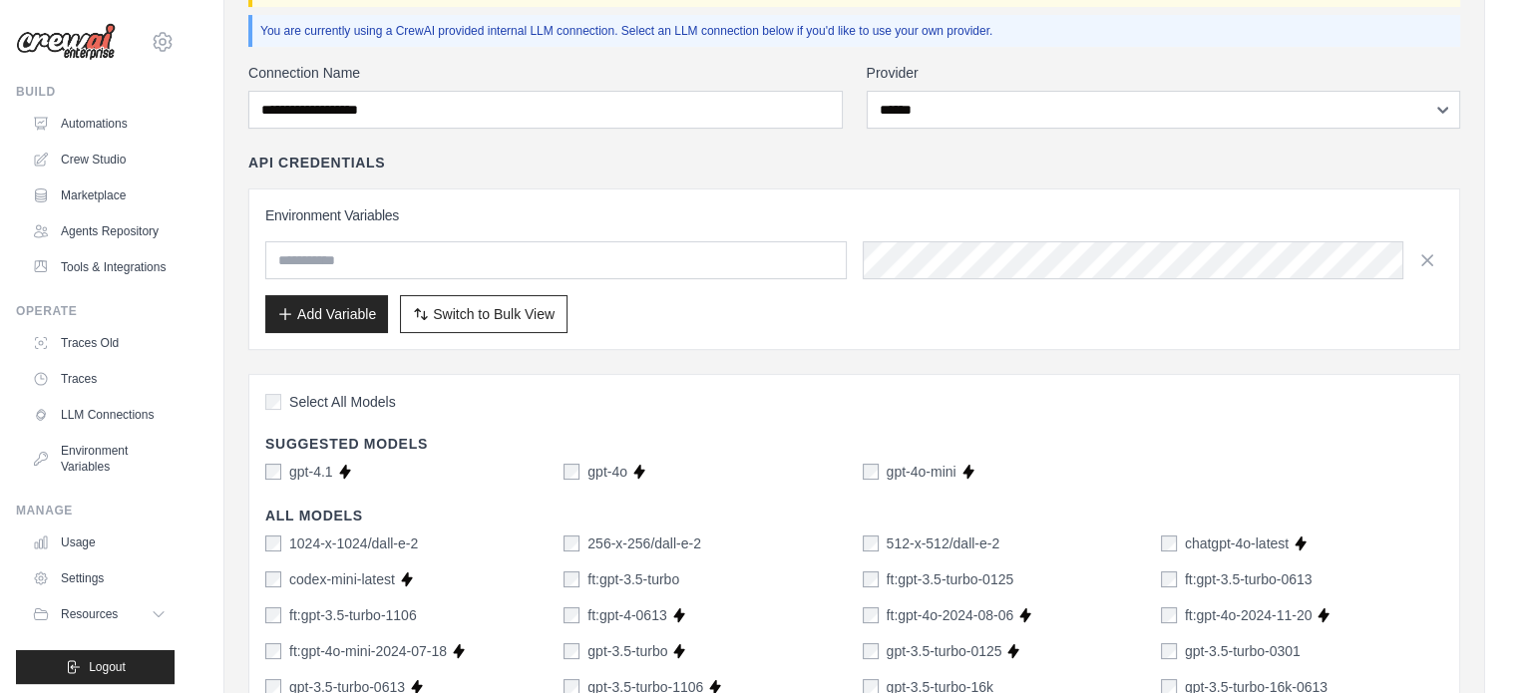
click at [715, 302] on div "Add Variable Switch to Bulk View Switch to Table View" at bounding box center [854, 314] width 1178 height 38
click at [507, 319] on span "Switch to Bulk View" at bounding box center [494, 313] width 122 height 20
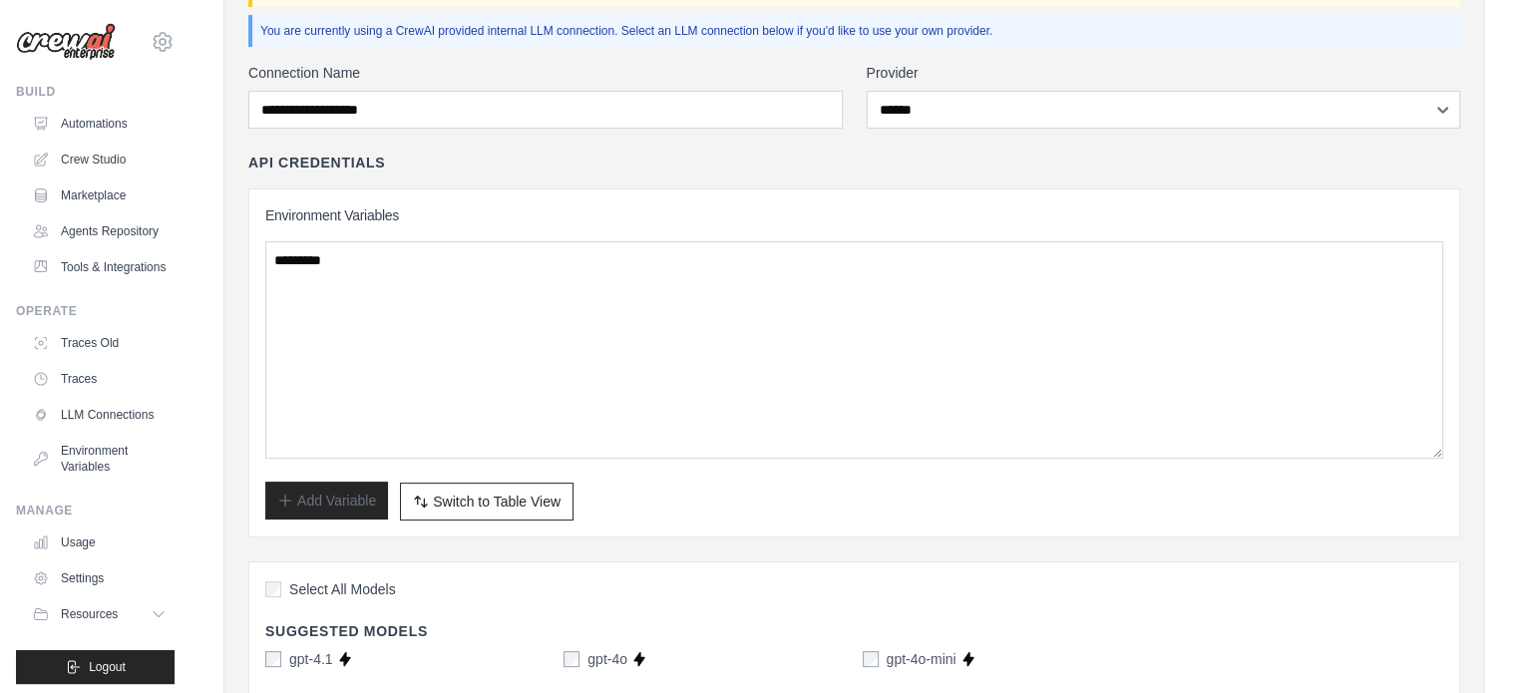
click at [335, 514] on div "Add Variable Switch to Bulk View Switch to Table View" at bounding box center [854, 502] width 1178 height 38
click at [507, 503] on span "Switch to Table View" at bounding box center [497, 502] width 128 height 20
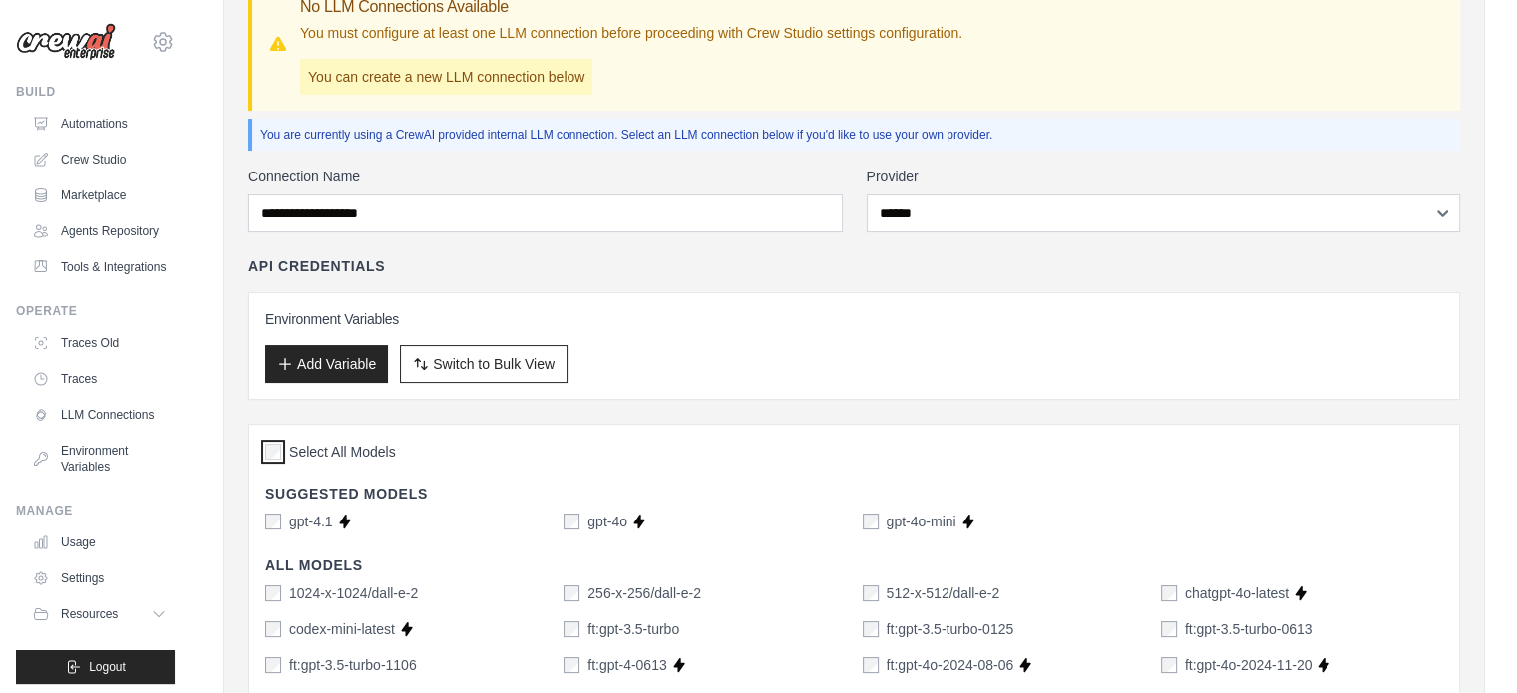
scroll to position [359, 0]
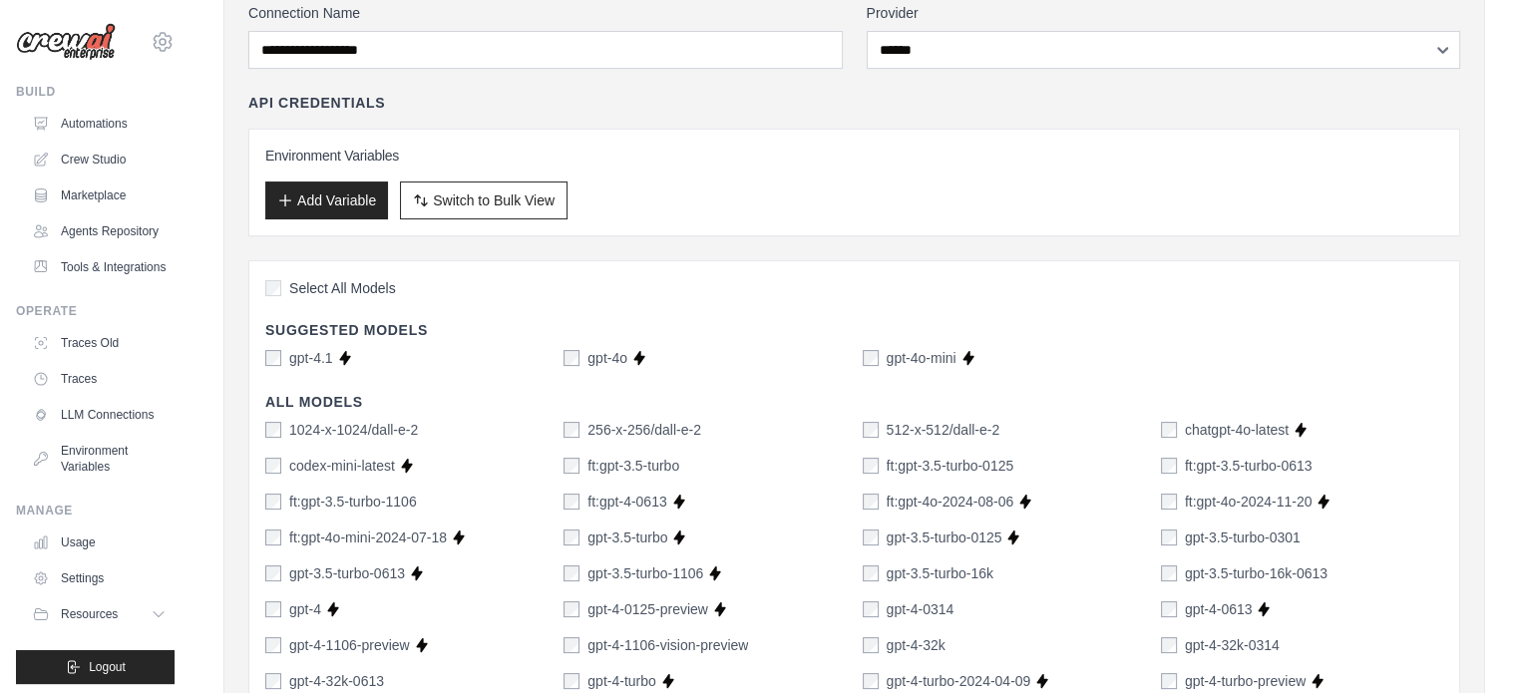
click at [282, 283] on label "Select All Models" at bounding box center [330, 288] width 131 height 20
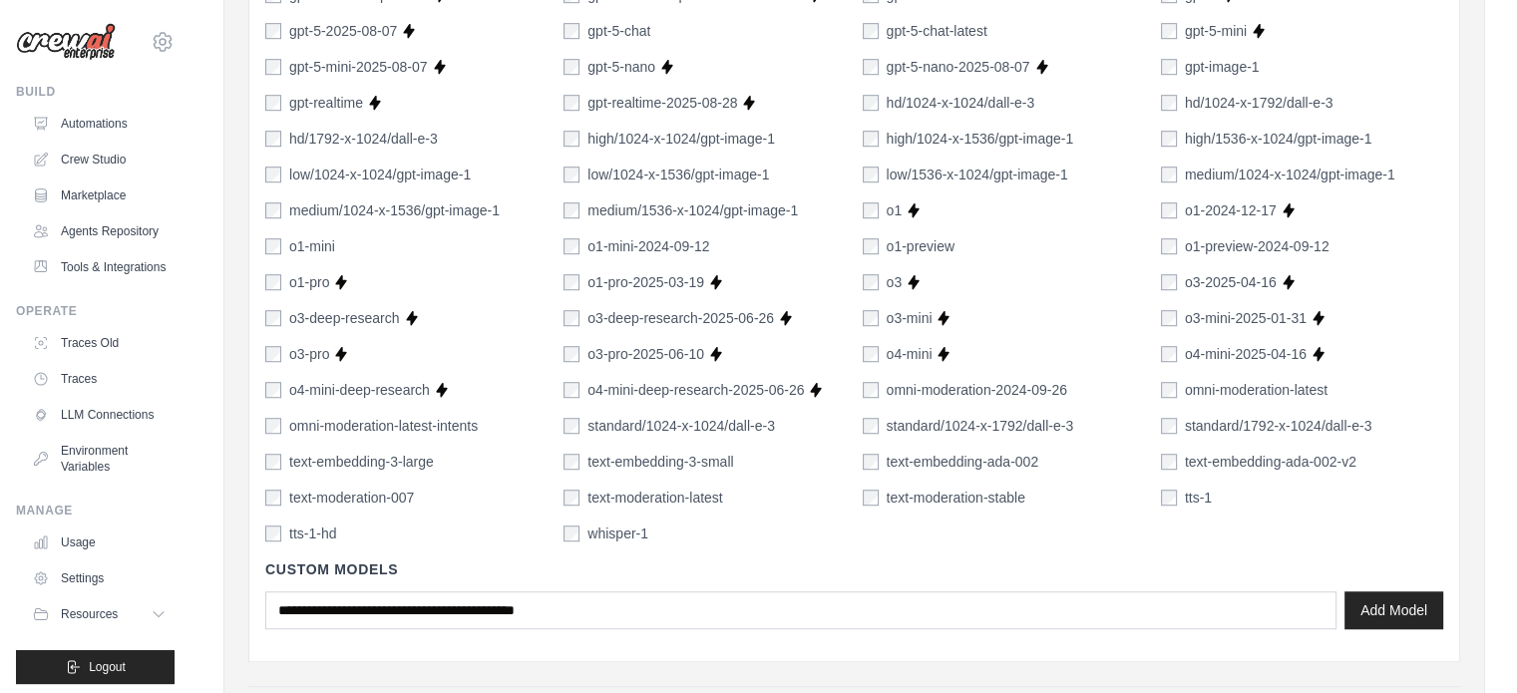
scroll to position [1456, 0]
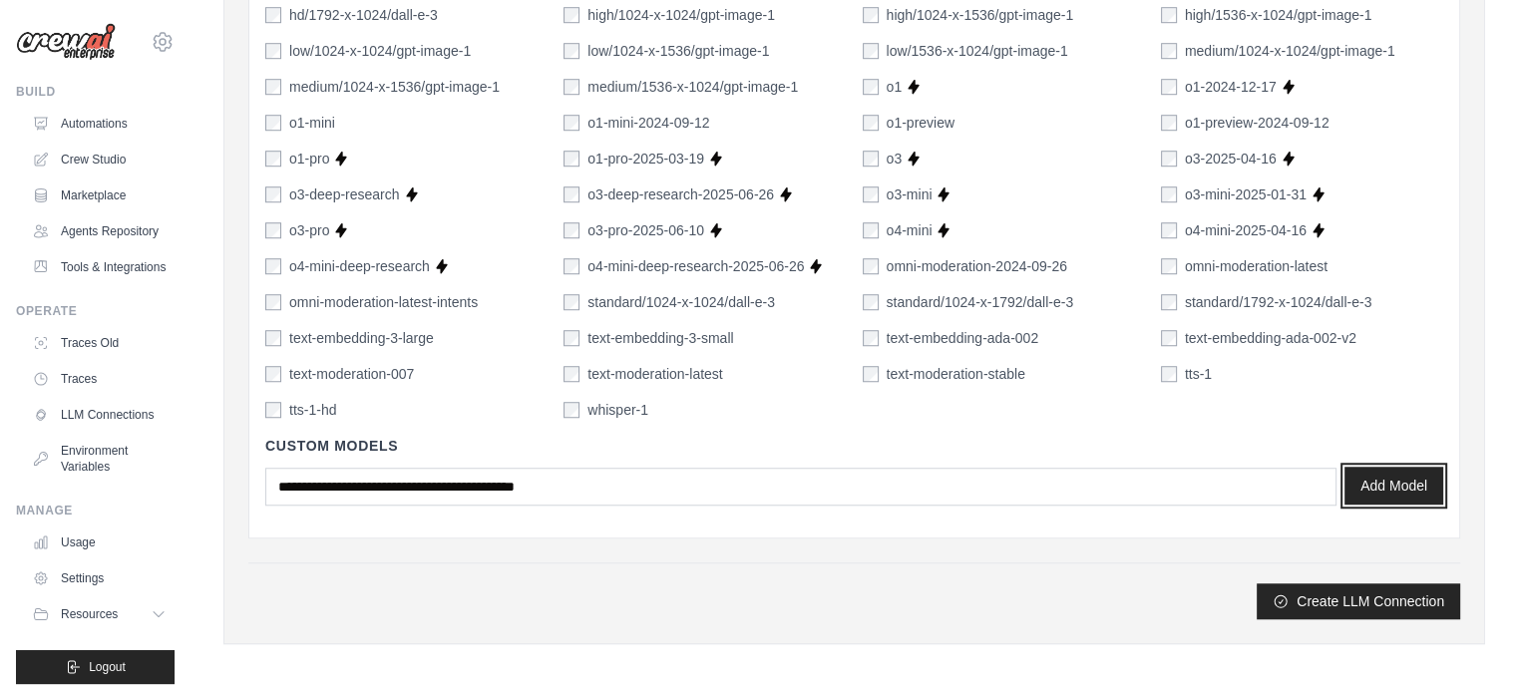
click at [1385, 486] on button "Add Model" at bounding box center [1393, 486] width 99 height 38
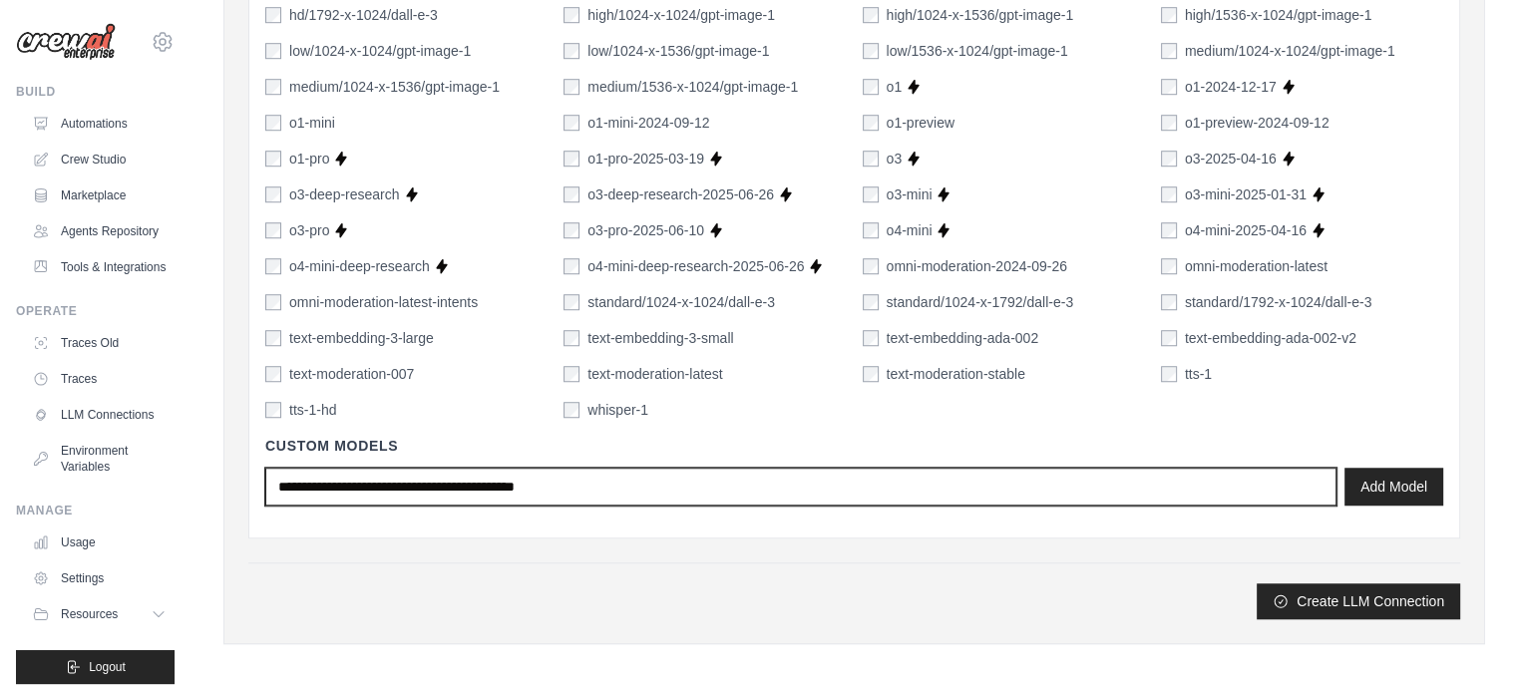
drag, startPoint x: 650, startPoint y: 481, endPoint x: 778, endPoint y: 466, distance: 128.5
click at [650, 480] on input "text" at bounding box center [800, 487] width 1071 height 38
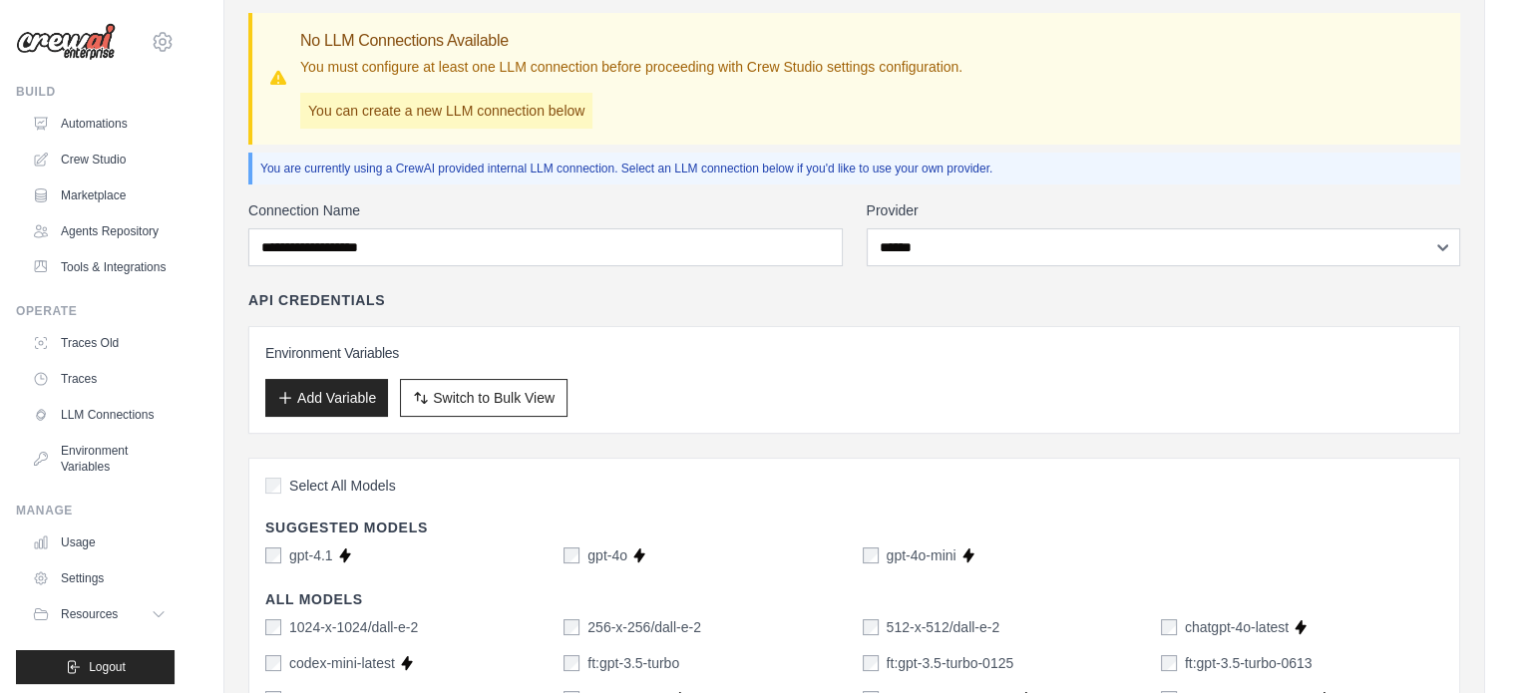
scroll to position [0, 0]
